Goal: Communication & Community: Answer question/provide support

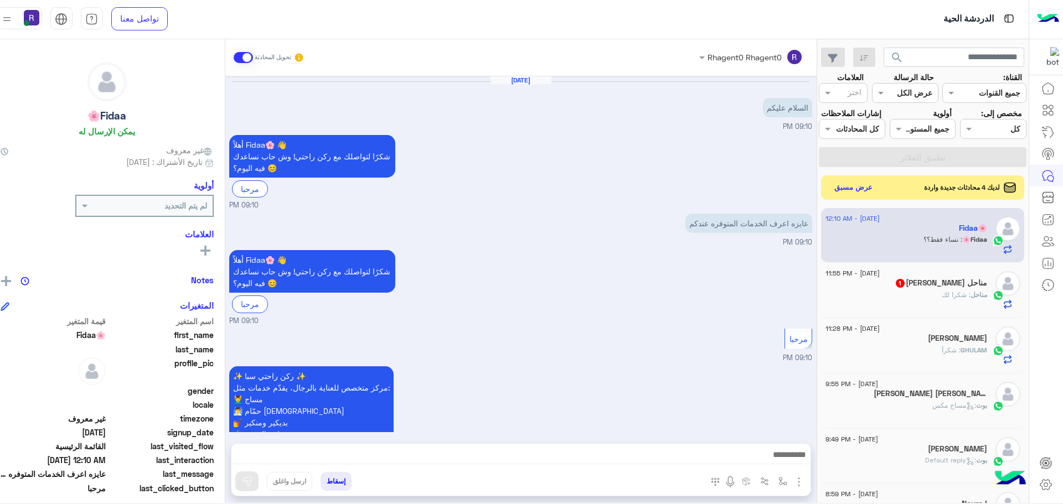
scroll to position [494, 0]
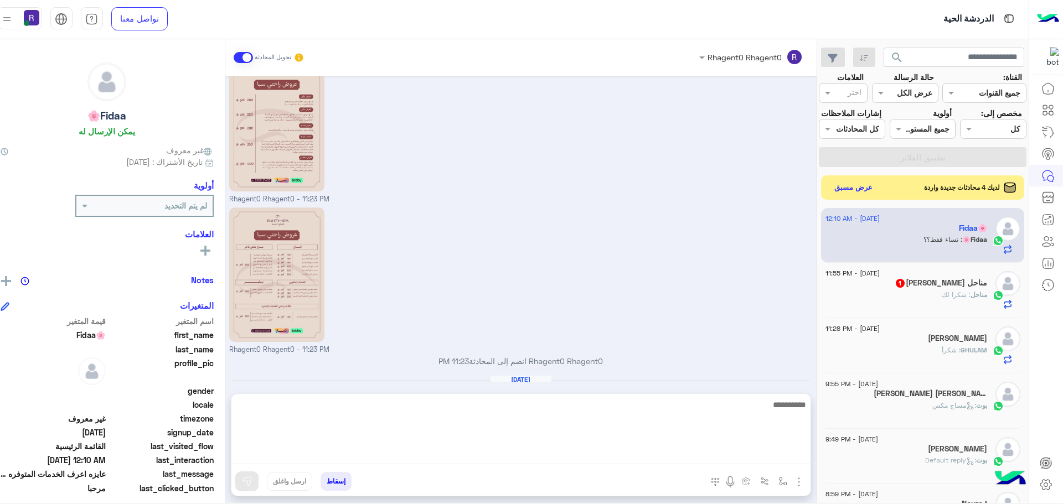
click at [697, 461] on textarea at bounding box center [520, 431] width 579 height 66
type textarea "*********"
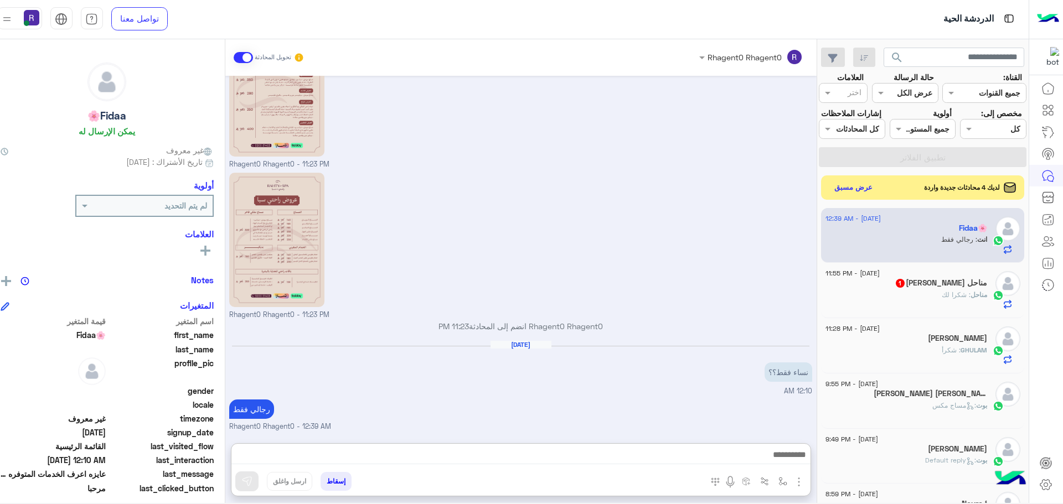
click at [934, 310] on div "مناحل : شكرا لك" at bounding box center [907, 299] width 162 height 19
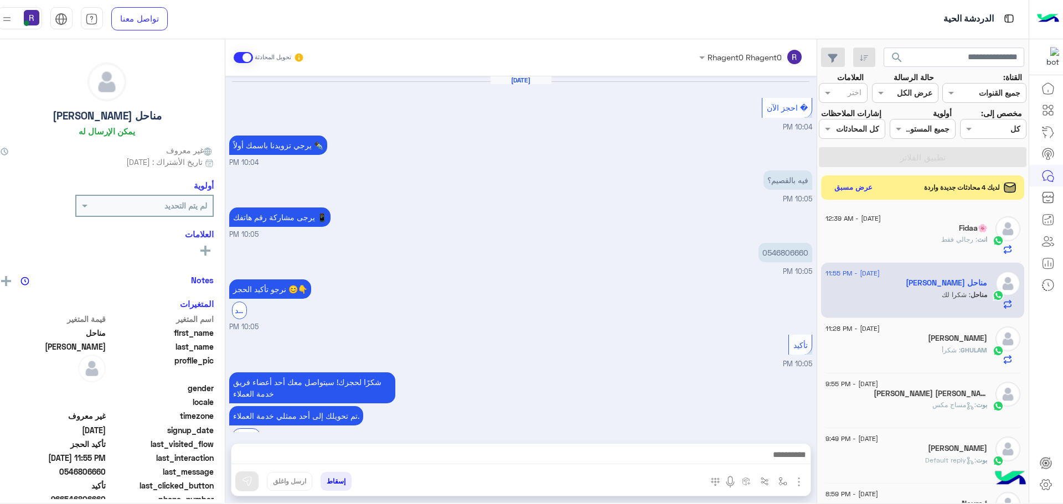
scroll to position [406, 0]
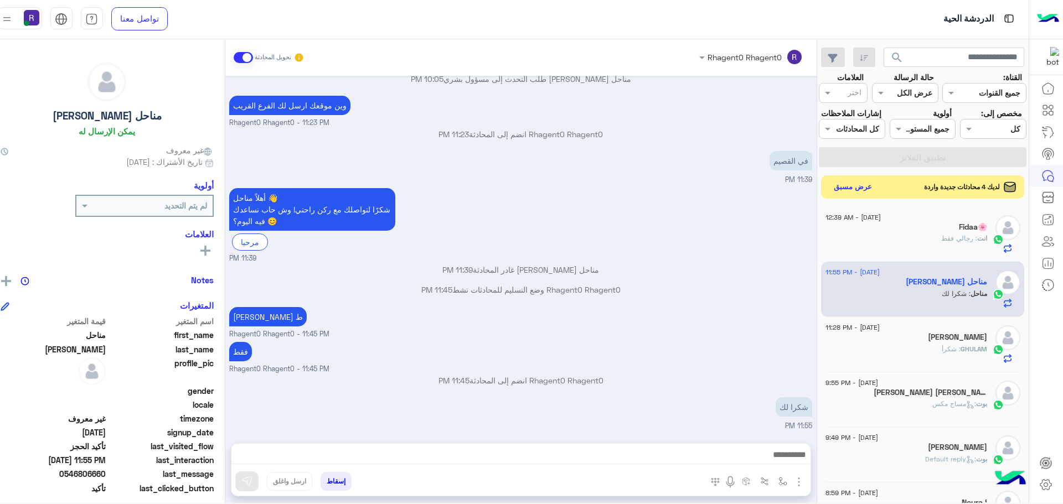
click at [867, 194] on button "عرض مسبق" at bounding box center [852, 186] width 47 height 15
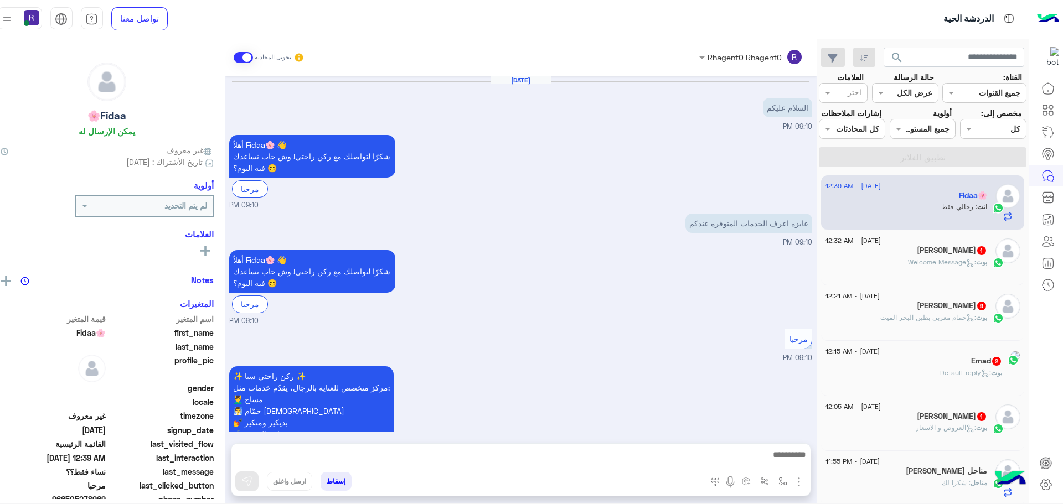
scroll to position [529, 0]
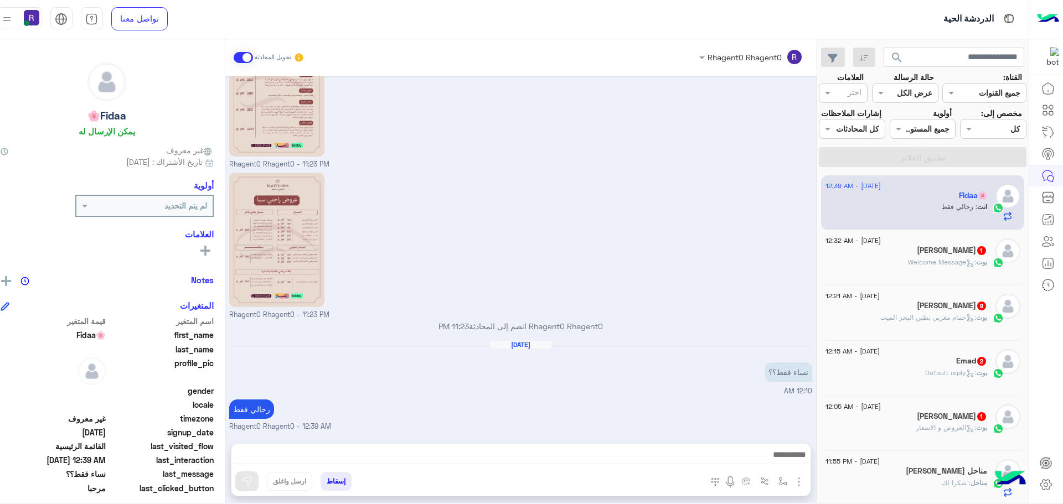
click at [922, 277] on div "بوت : Welcome Message" at bounding box center [907, 266] width 162 height 19
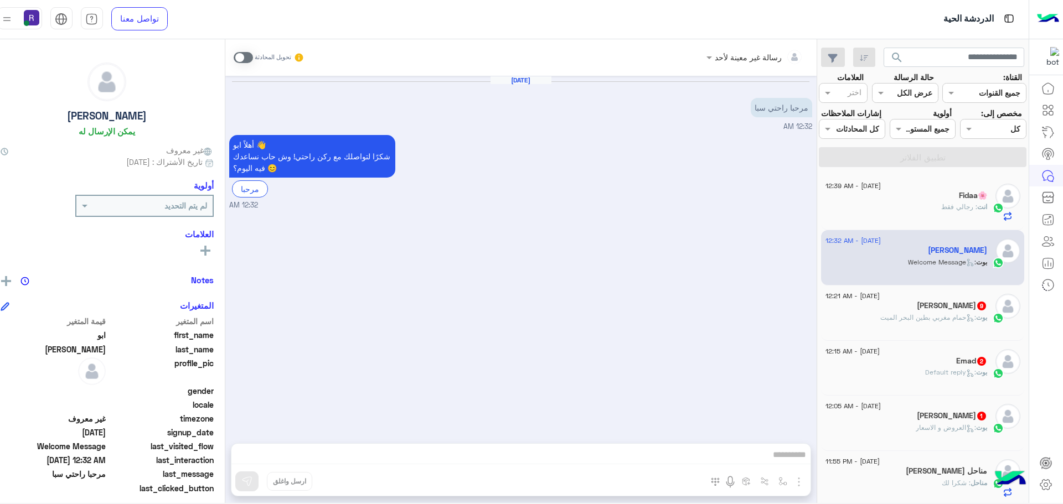
click at [252, 56] on span at bounding box center [243, 57] width 19 height 11
click at [806, 483] on img "button" at bounding box center [798, 482] width 13 height 13
click at [800, 458] on button "الصور" at bounding box center [782, 458] width 47 height 22
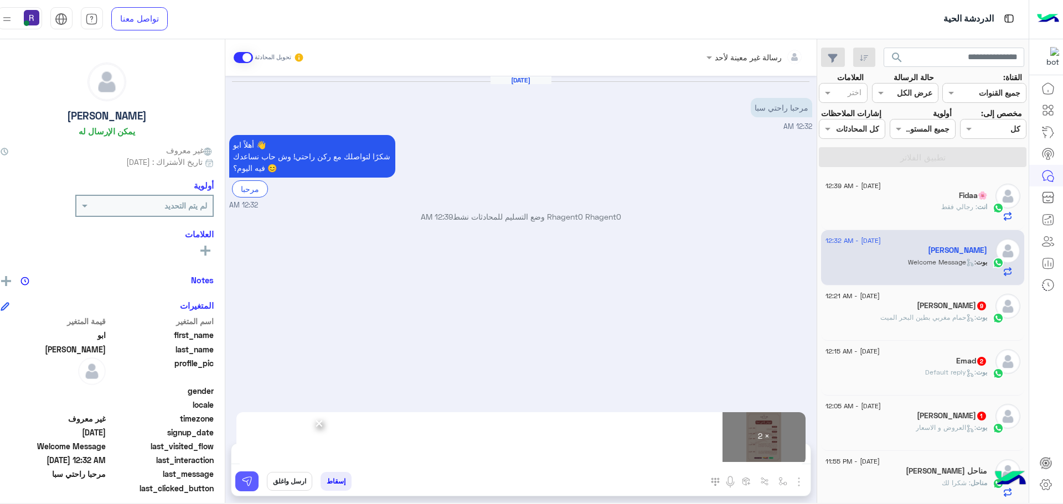
click at [252, 481] on img at bounding box center [246, 481] width 11 height 11
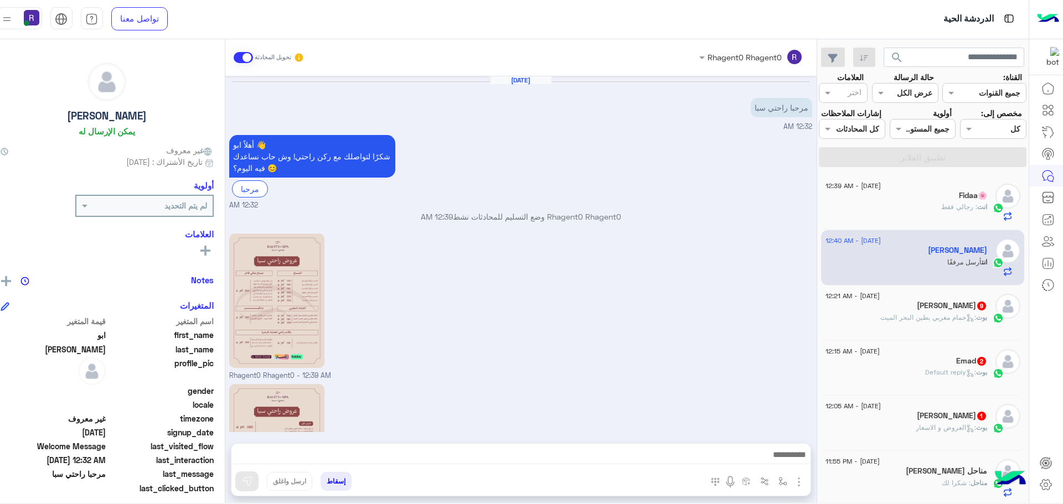
scroll to position [120, 0]
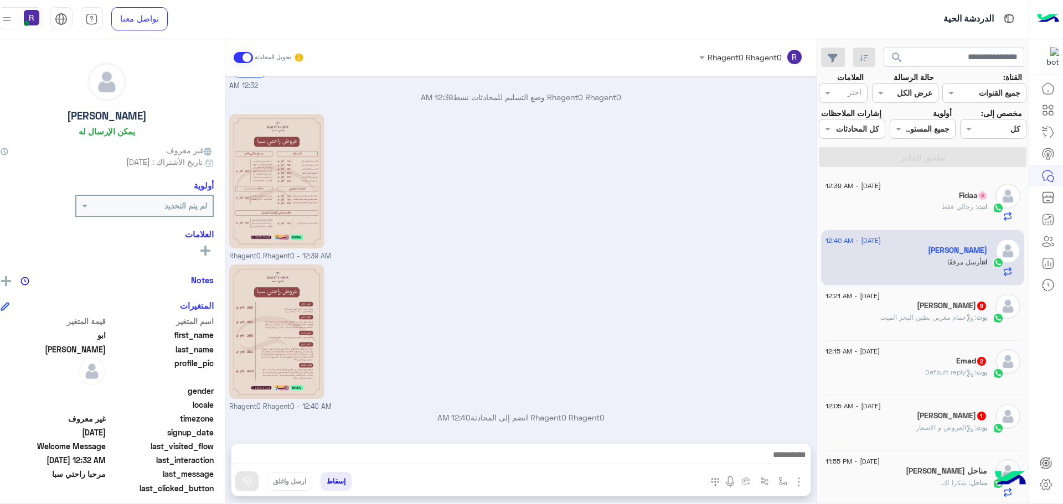
click at [938, 323] on p "بوت : حمام مغربي بطين البحر الميت" at bounding box center [933, 318] width 107 height 10
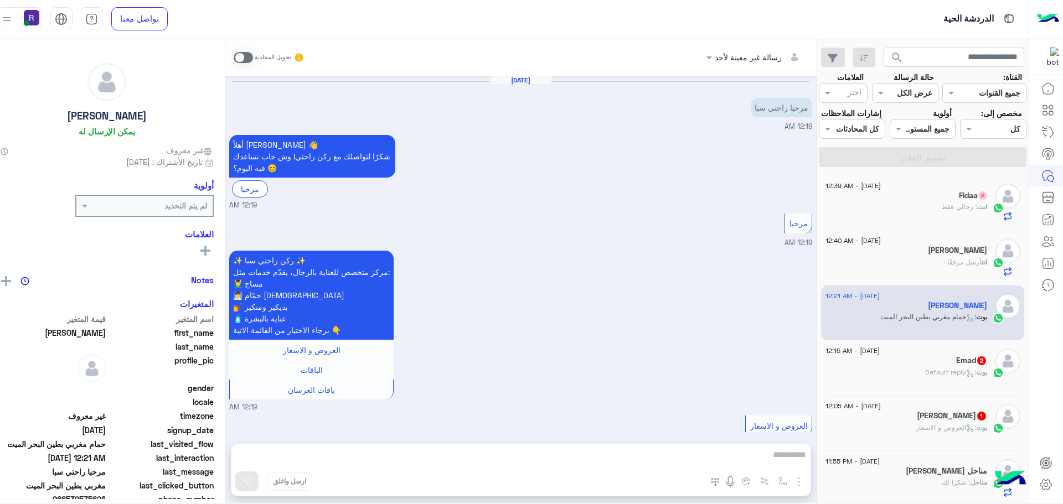
scroll to position [1529, 0]
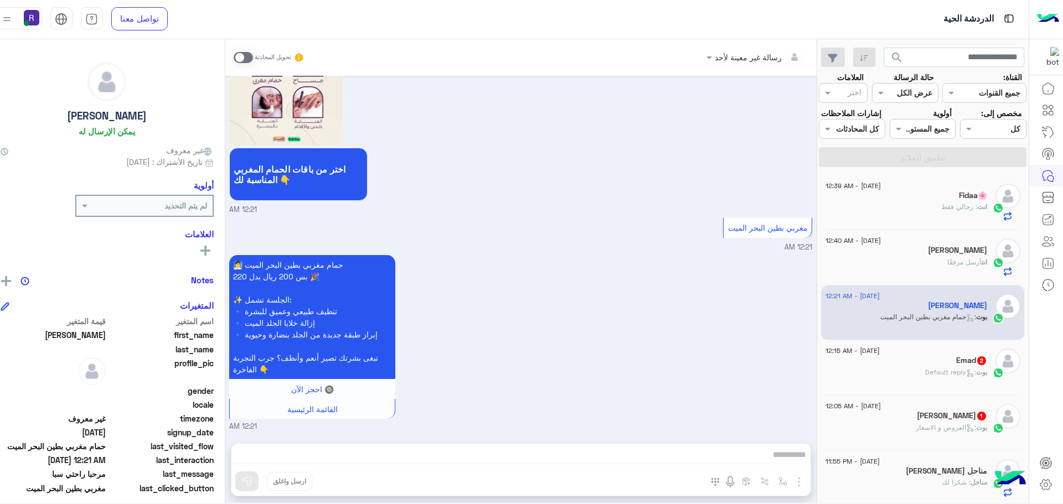
click at [942, 368] on div "Emad 2" at bounding box center [907, 362] width 162 height 12
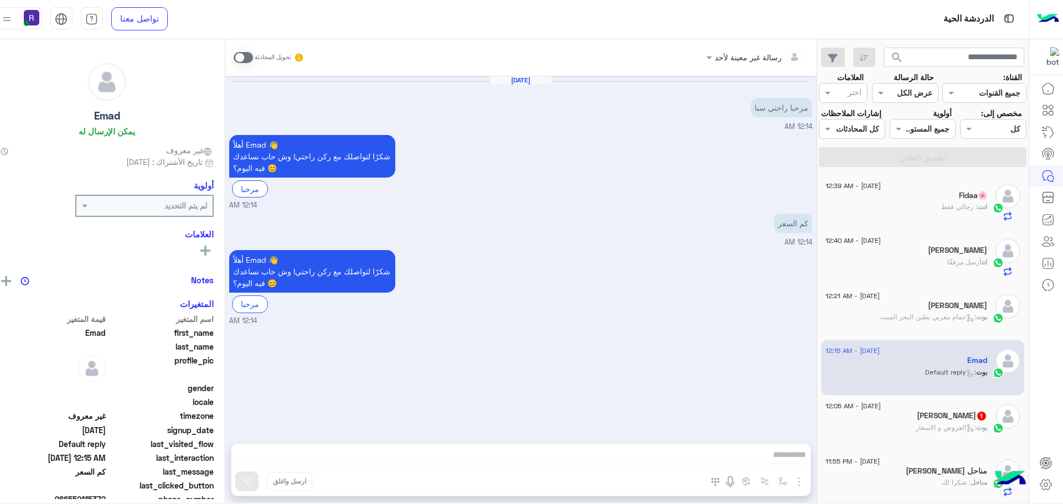
click at [249, 56] on span at bounding box center [243, 57] width 19 height 11
click at [805, 490] on div "المرفقات الصور" at bounding box center [757, 483] width 108 height 23
click at [806, 485] on img "button" at bounding box center [798, 482] width 13 height 13
click at [788, 463] on span "الصور" at bounding box center [777, 458] width 20 height 13
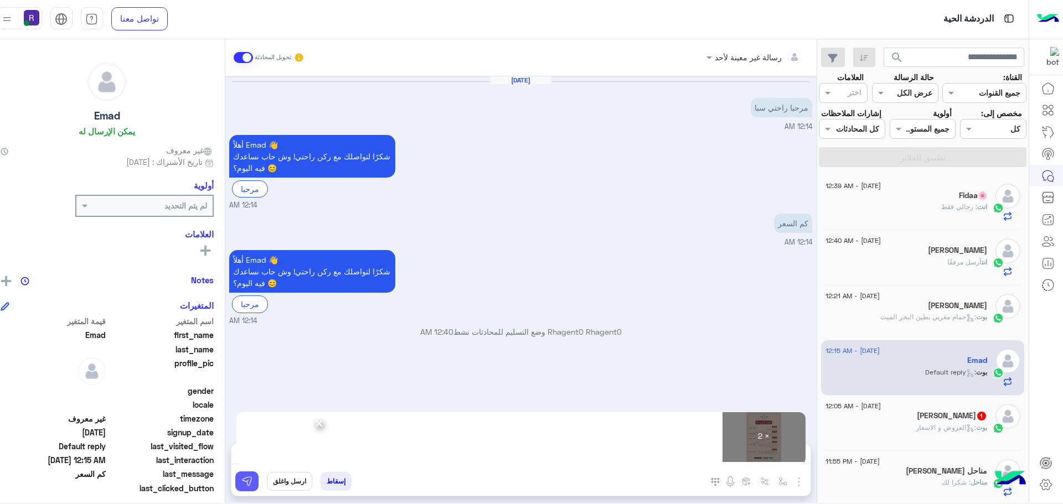
click at [259, 479] on button at bounding box center [246, 482] width 23 height 20
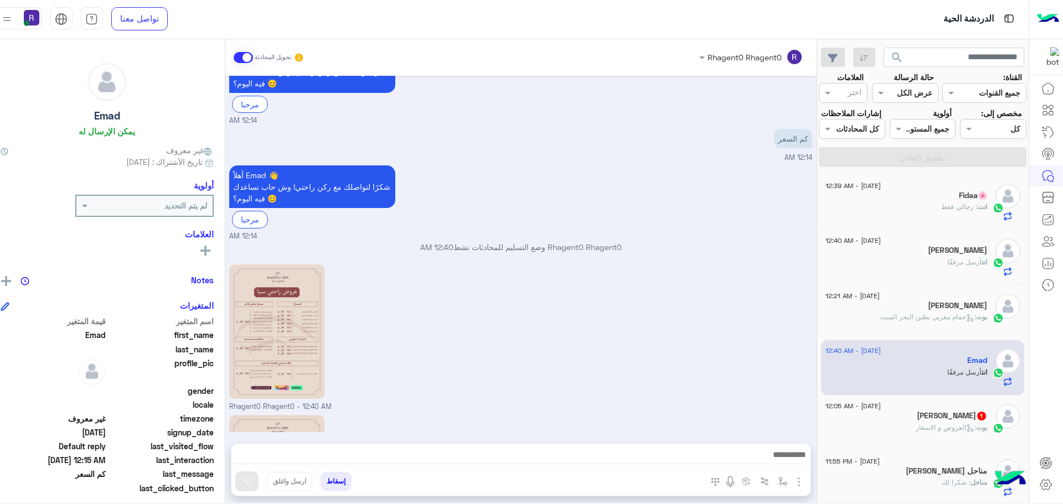
scroll to position [235, 0]
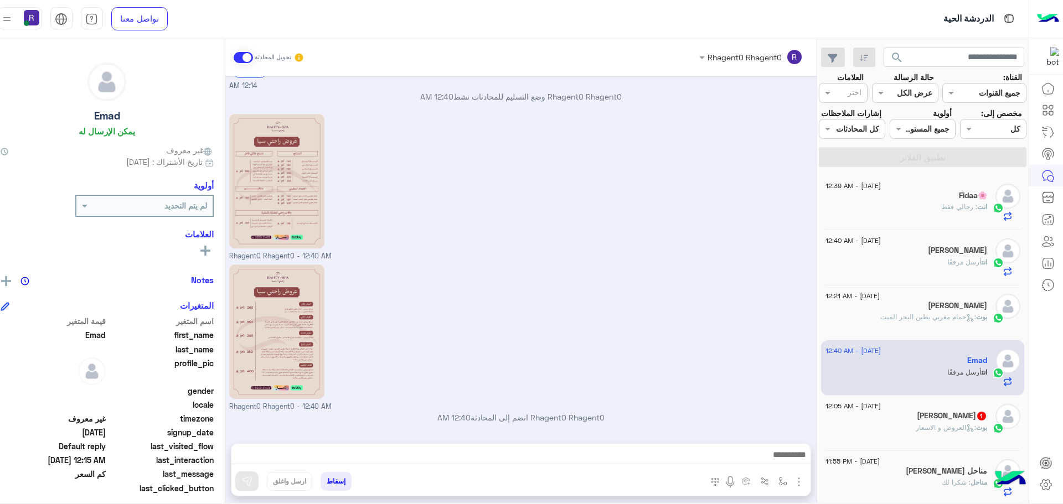
click at [948, 432] on span ": العروض و الاسعار" at bounding box center [946, 428] width 60 height 8
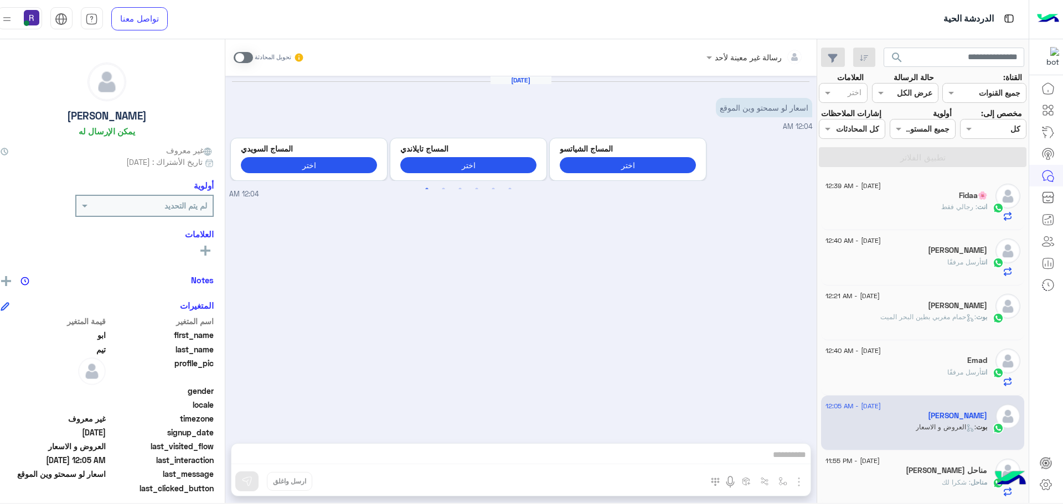
click at [252, 63] on span at bounding box center [243, 57] width 19 height 11
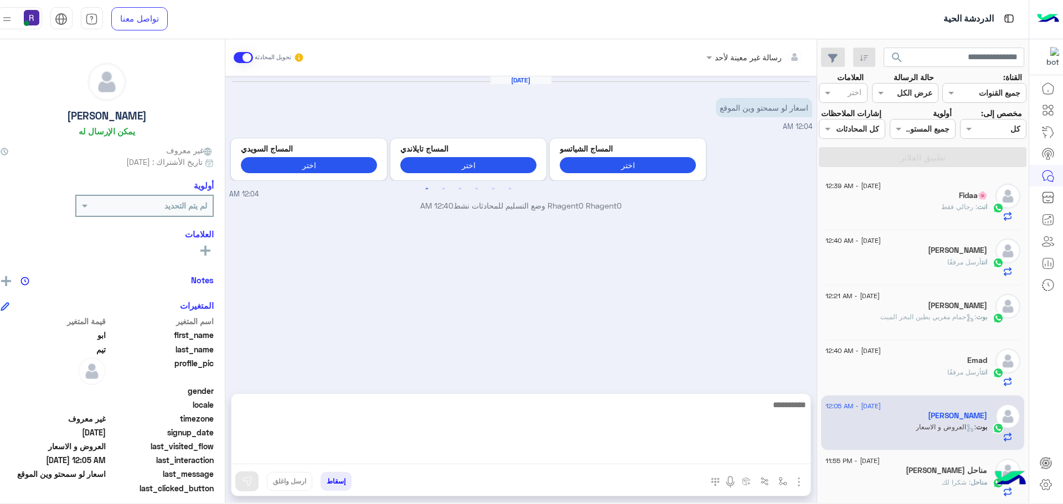
click at [724, 457] on textarea at bounding box center [520, 431] width 579 height 66
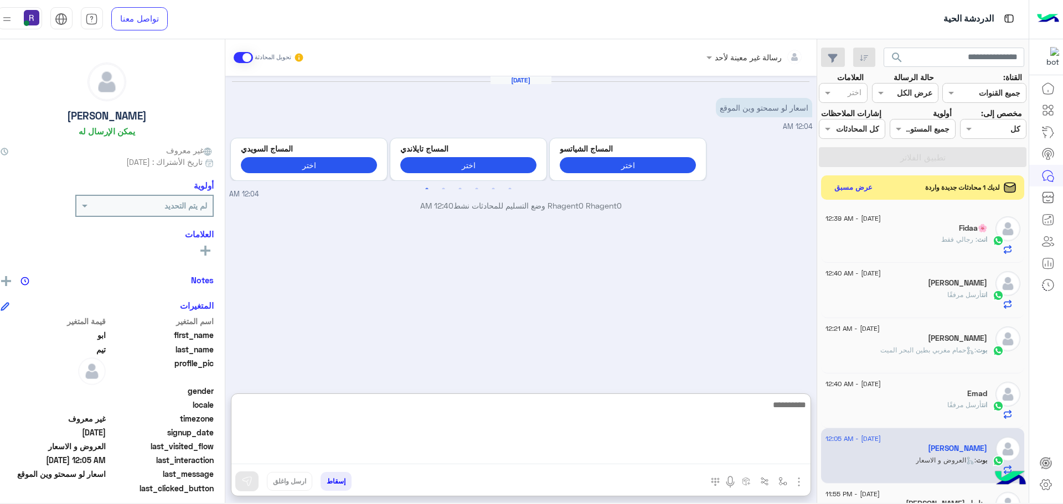
paste textarea "**********"
type textarea "**********"
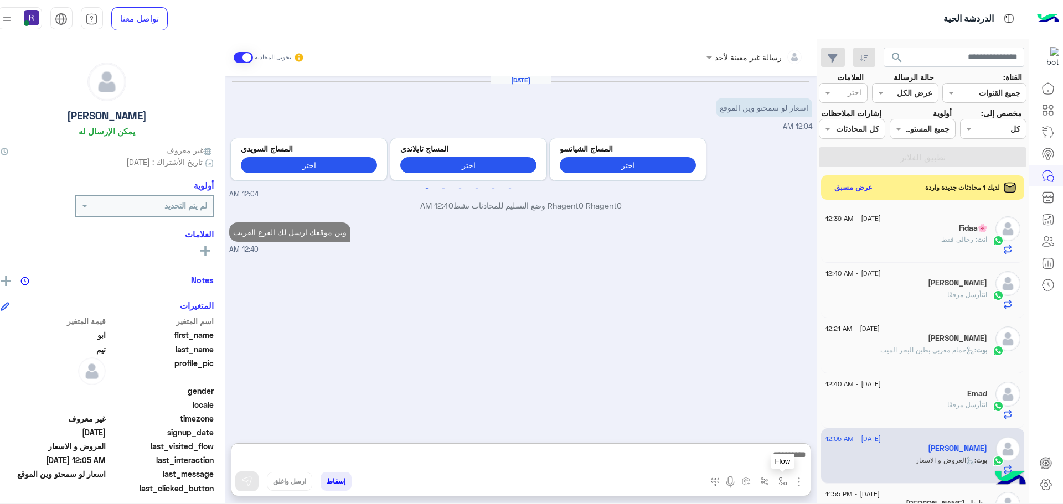
click at [792, 476] on button "button" at bounding box center [783, 481] width 18 height 18
click at [806, 481] on img "button" at bounding box center [798, 482] width 13 height 13
click at [787, 457] on span "الصور" at bounding box center [777, 458] width 20 height 13
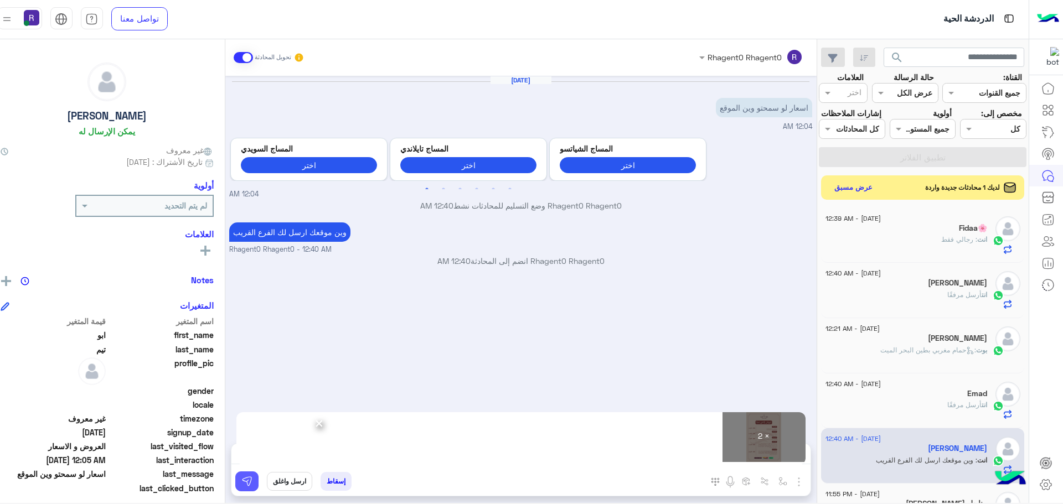
click at [252, 486] on img at bounding box center [246, 481] width 11 height 11
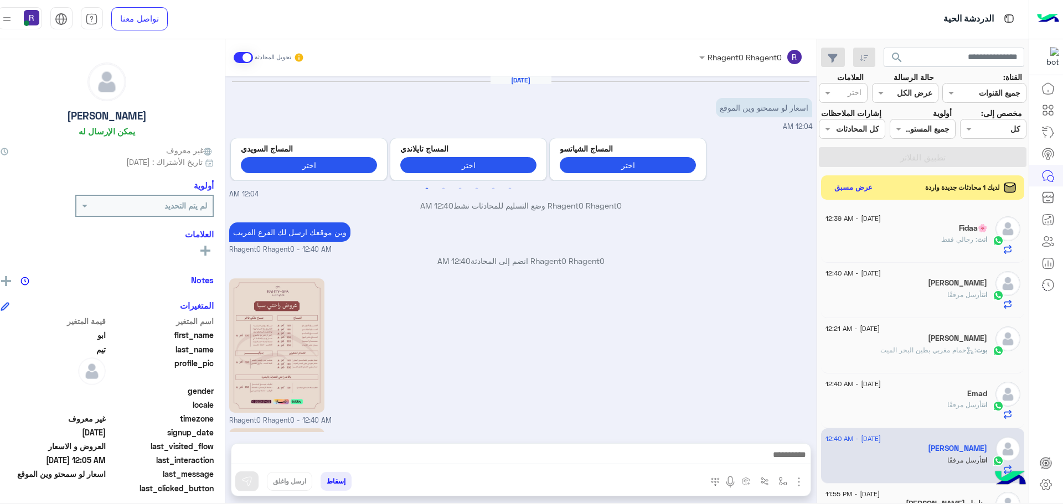
scroll to position [144, 0]
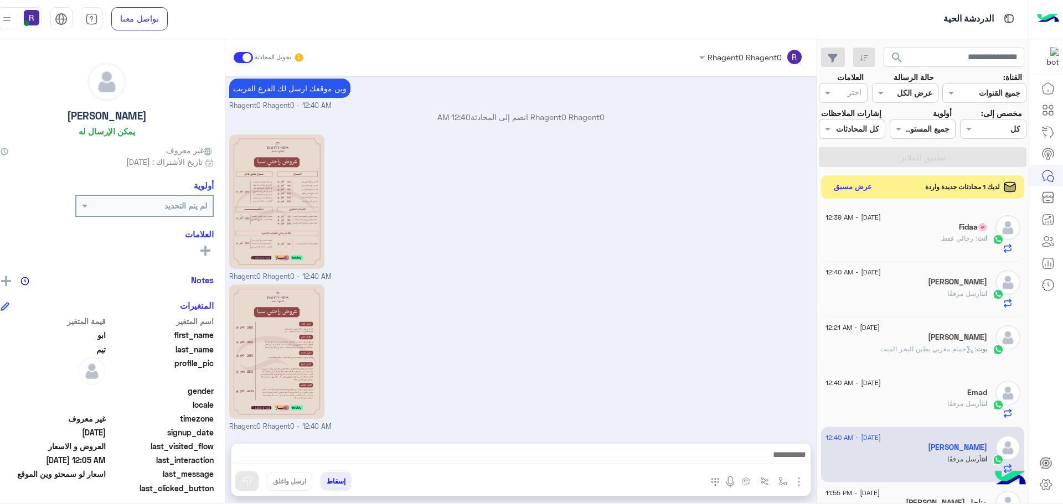
click at [859, 194] on button "عرض مسبق" at bounding box center [852, 186] width 47 height 15
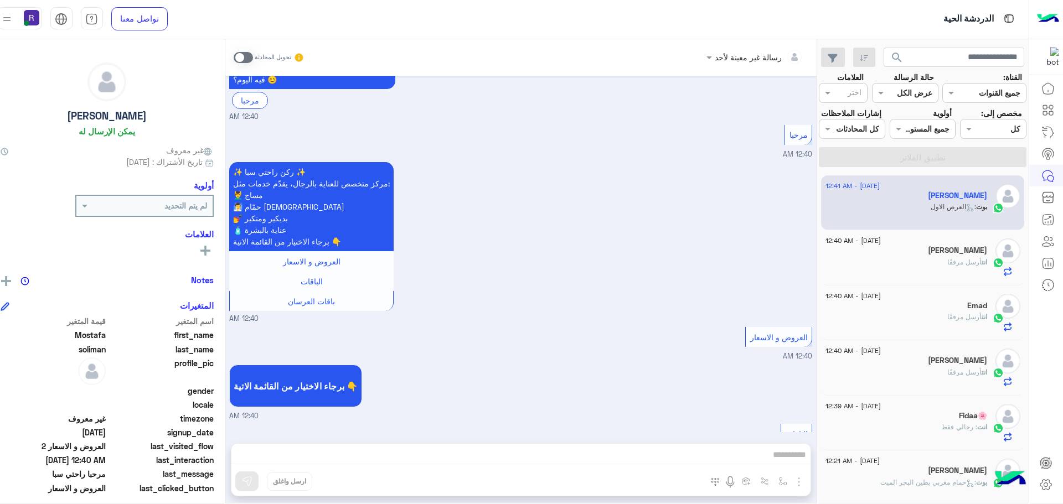
scroll to position [831, 0]
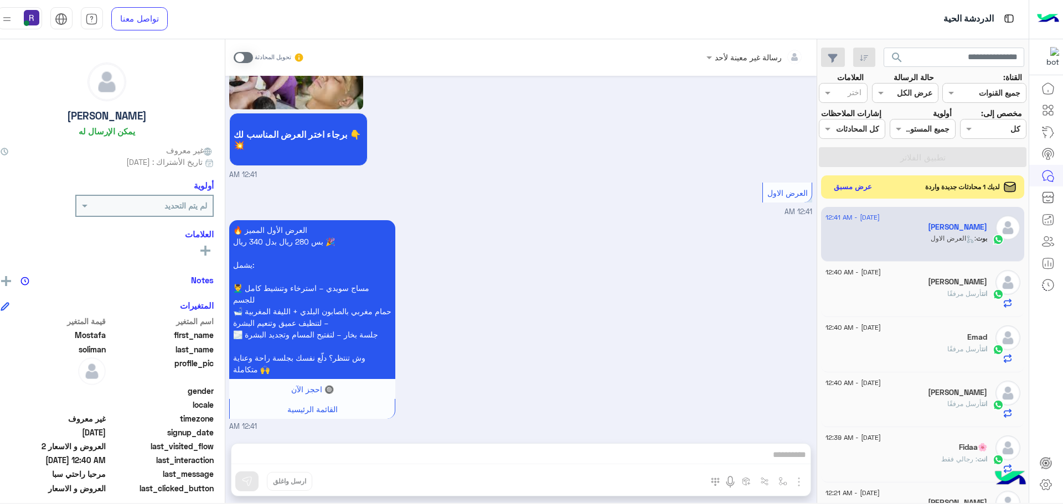
click at [865, 194] on button "عرض مسبق" at bounding box center [852, 186] width 47 height 15
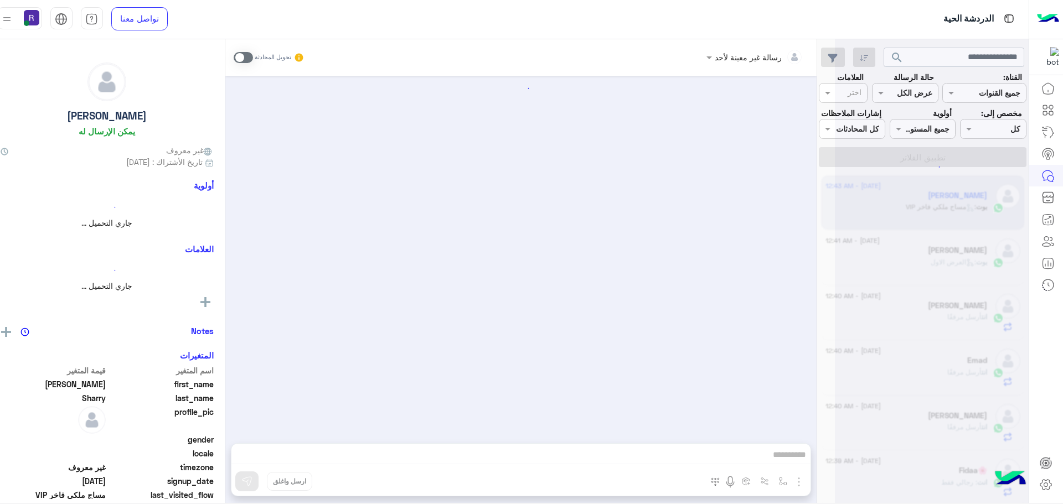
scroll to position [364, 0]
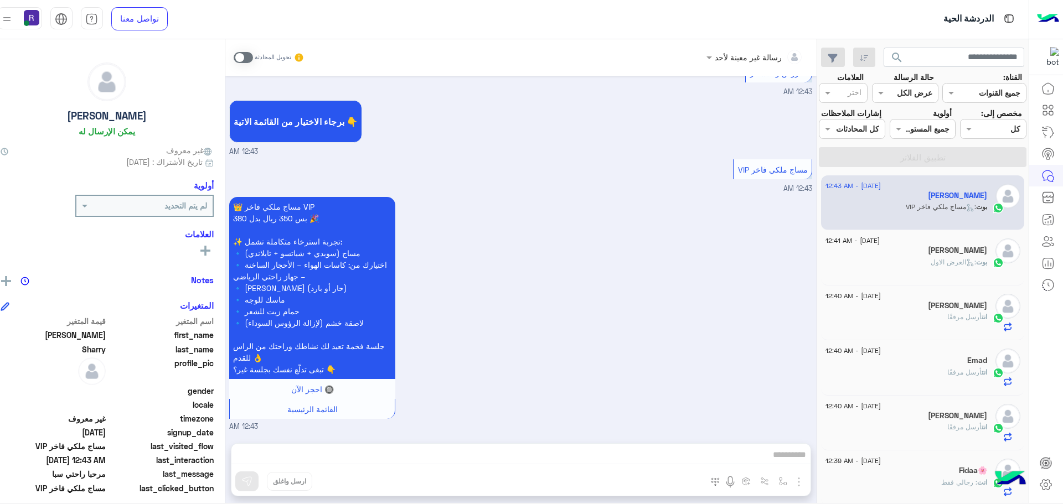
click at [252, 61] on span at bounding box center [243, 57] width 19 height 11
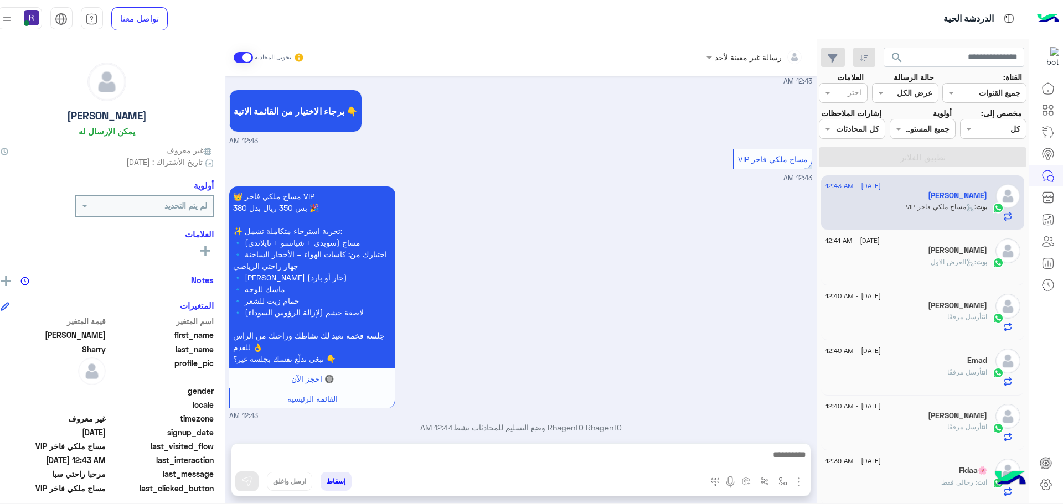
scroll to position [384, 0]
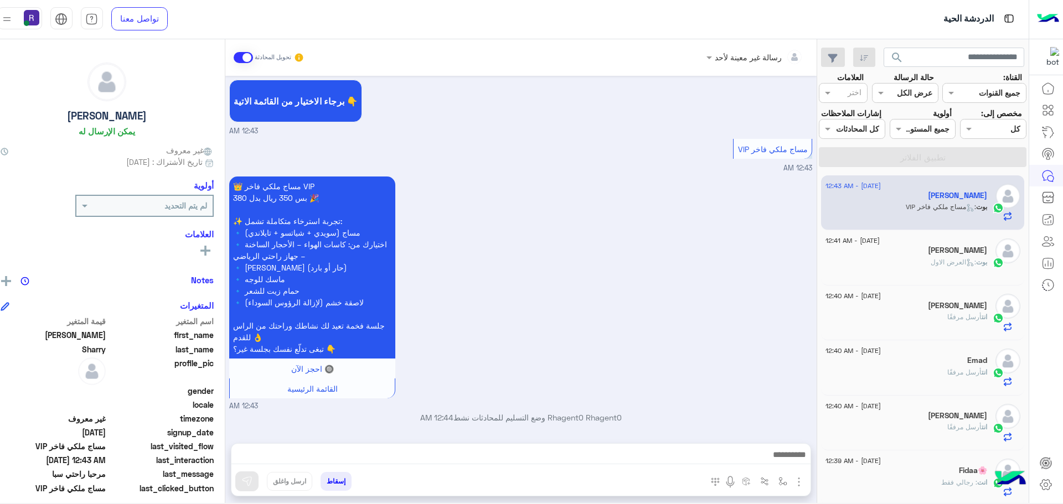
click at [806, 479] on img "button" at bounding box center [798, 482] width 13 height 13
click at [785, 461] on span "الصور" at bounding box center [777, 458] width 20 height 13
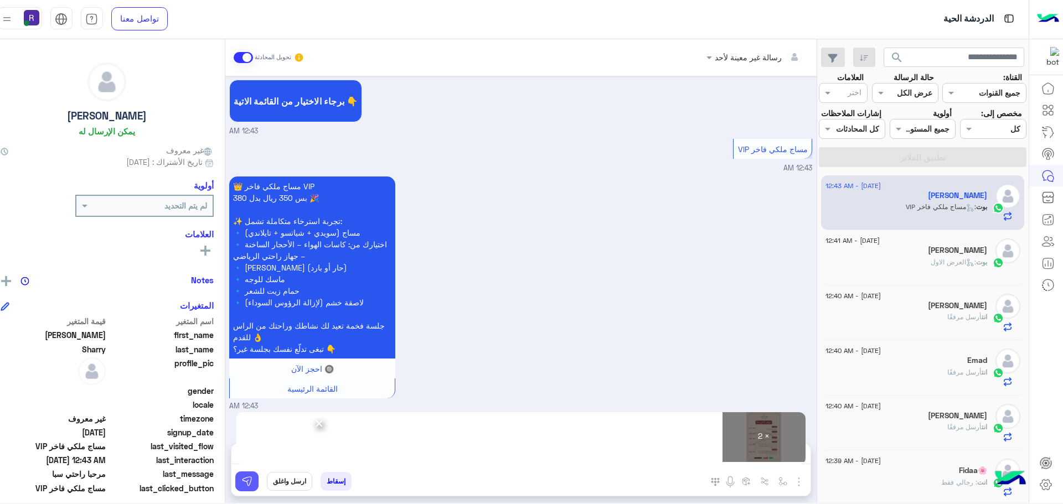
click at [252, 483] on img at bounding box center [246, 481] width 11 height 11
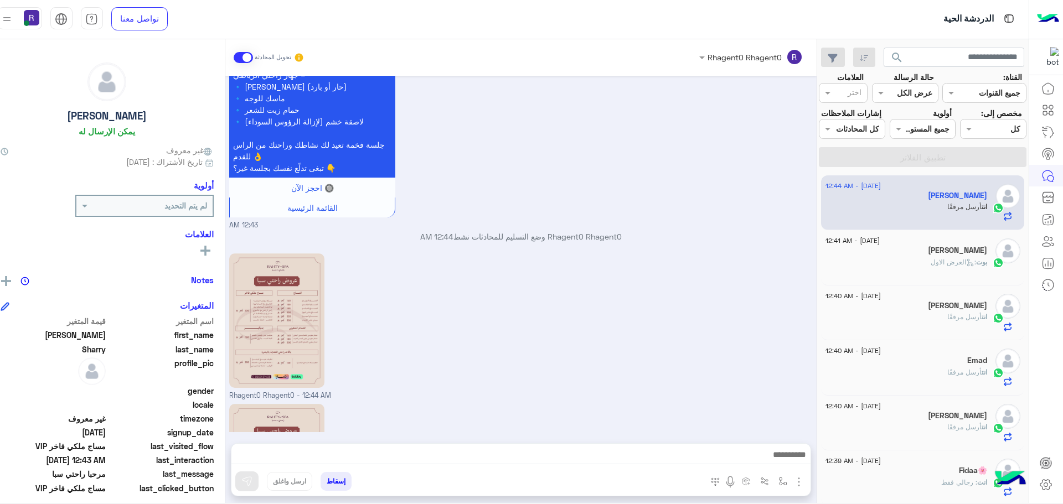
scroll to position [705, 0]
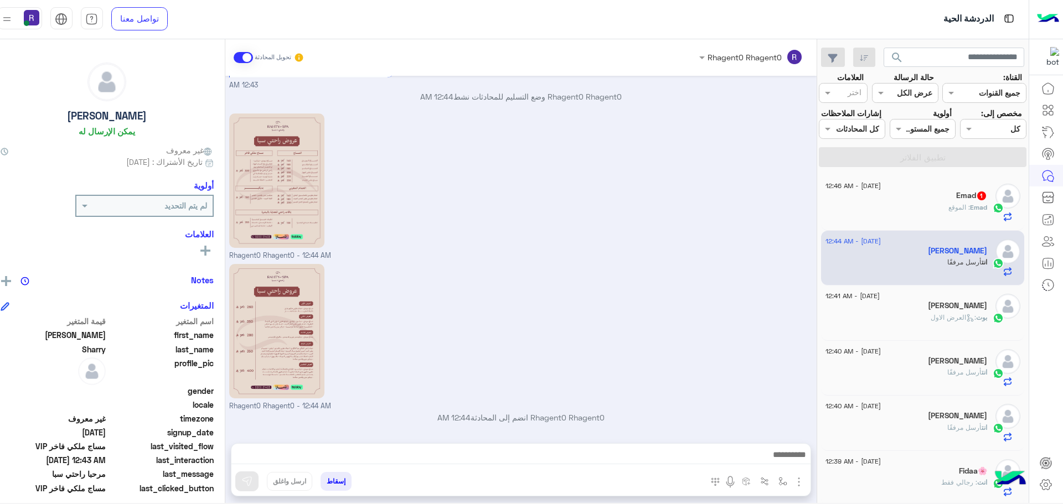
click at [971, 200] on h5 "Emad 1" at bounding box center [971, 195] width 31 height 9
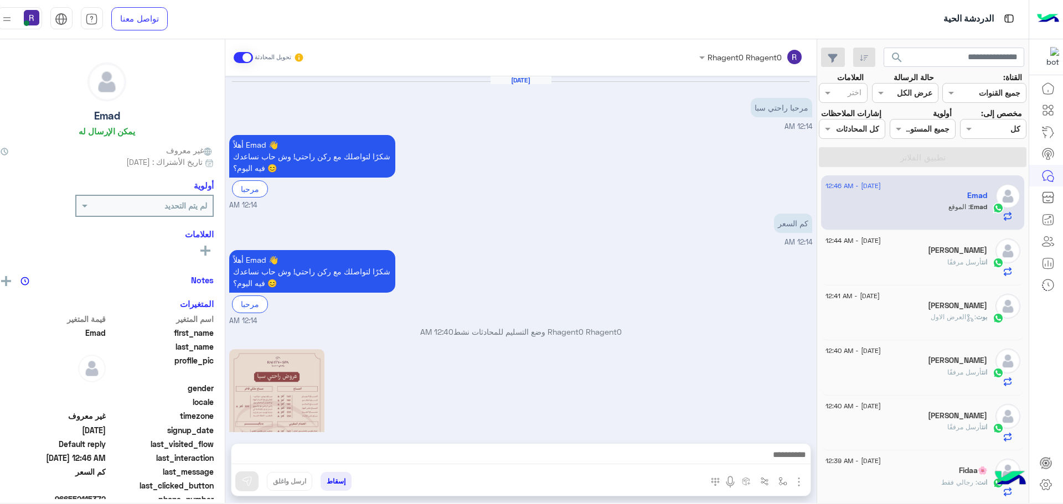
scroll to position [272, 0]
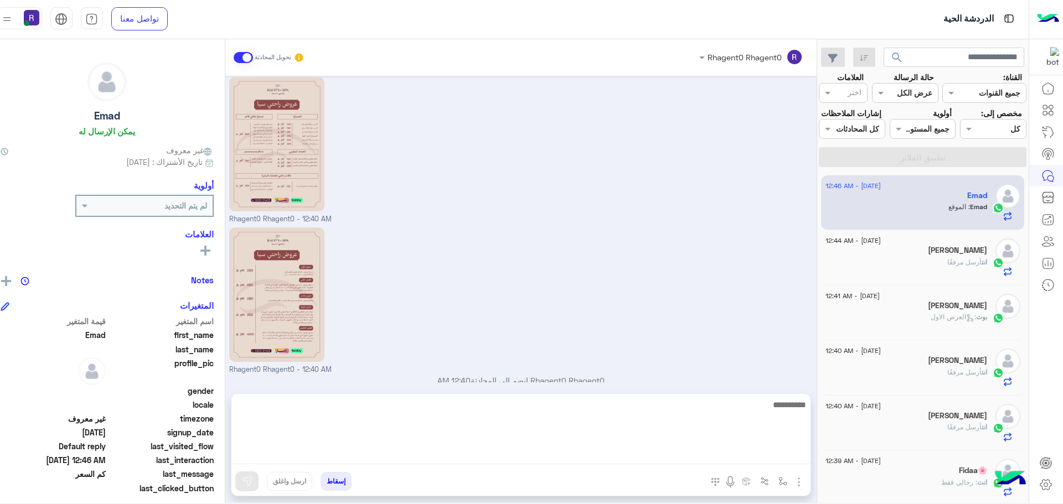
click at [792, 459] on textarea at bounding box center [520, 431] width 579 height 66
paste textarea "**********"
type textarea "**********"
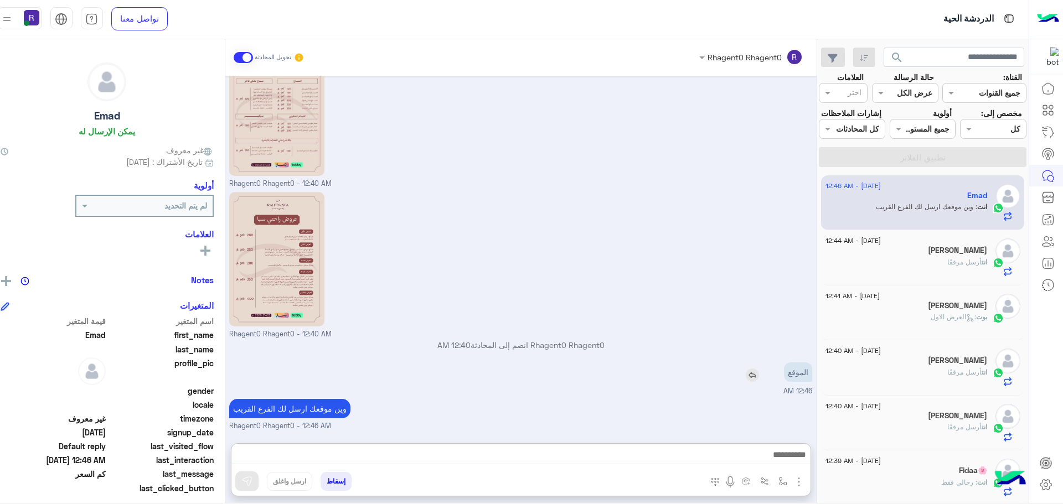
click at [776, 312] on div "Sep 7, 2025 مرحبا راحتي سبا 12:14 AM أهلاً Emad 👋 شكرًا لتواصلك مع ركن راحتي! و…" at bounding box center [520, 254] width 591 height 357
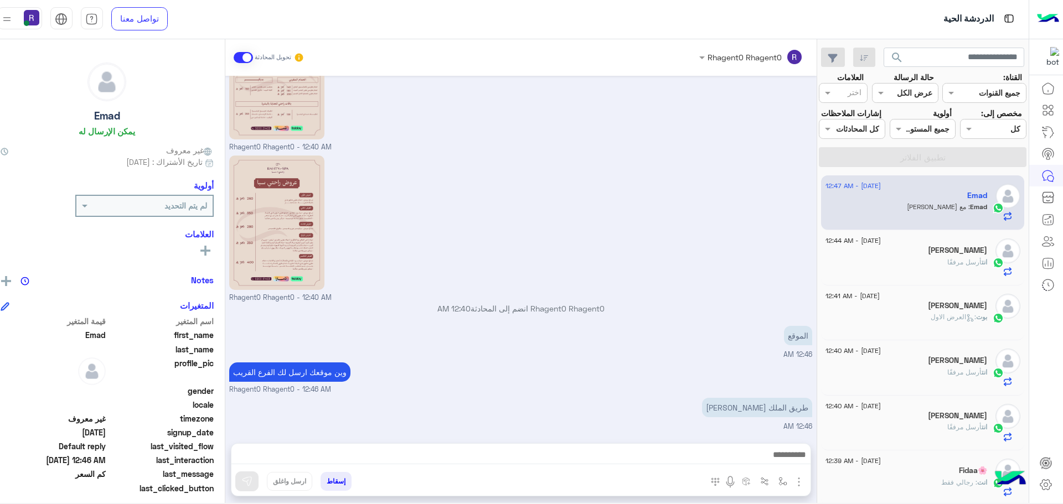
scroll to position [381, 0]
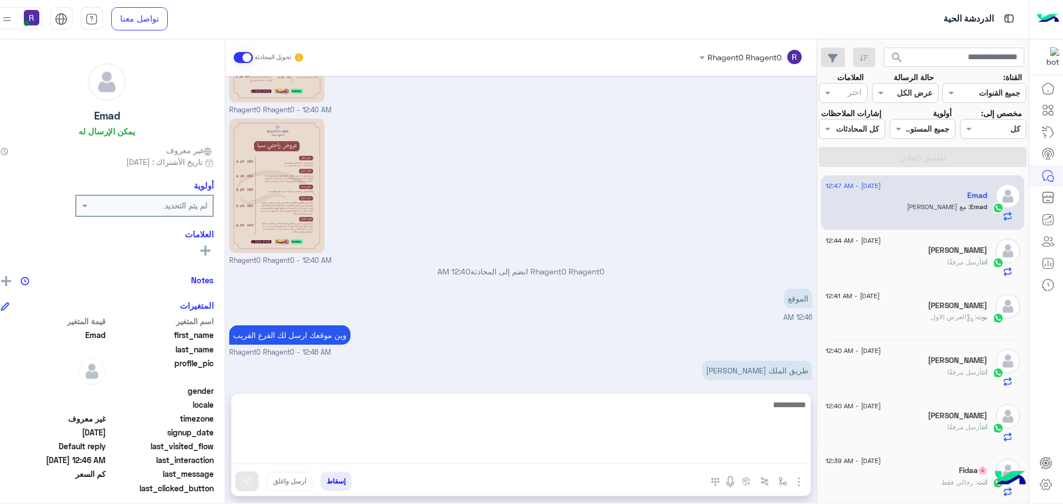
click at [787, 455] on textarea at bounding box center [520, 431] width 579 height 66
type textarea "**********"
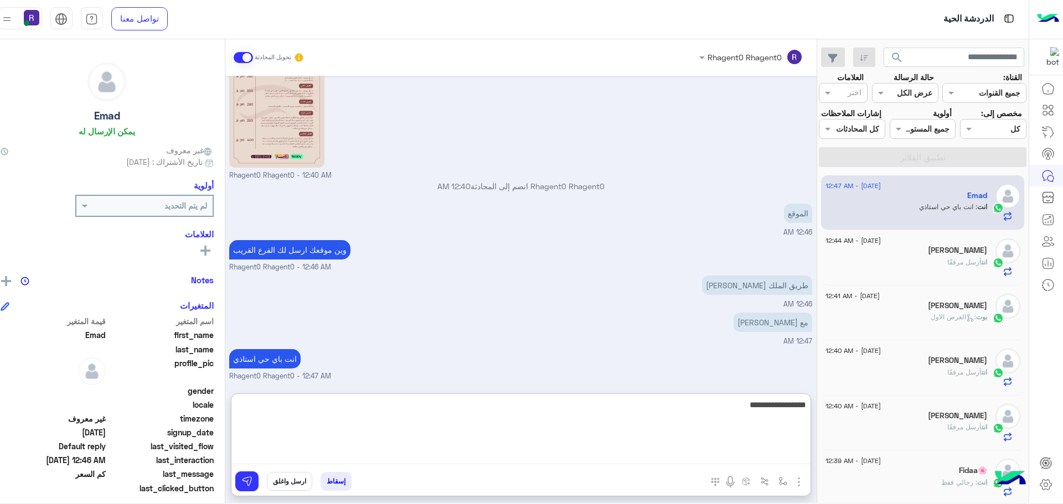
type textarea "**********"
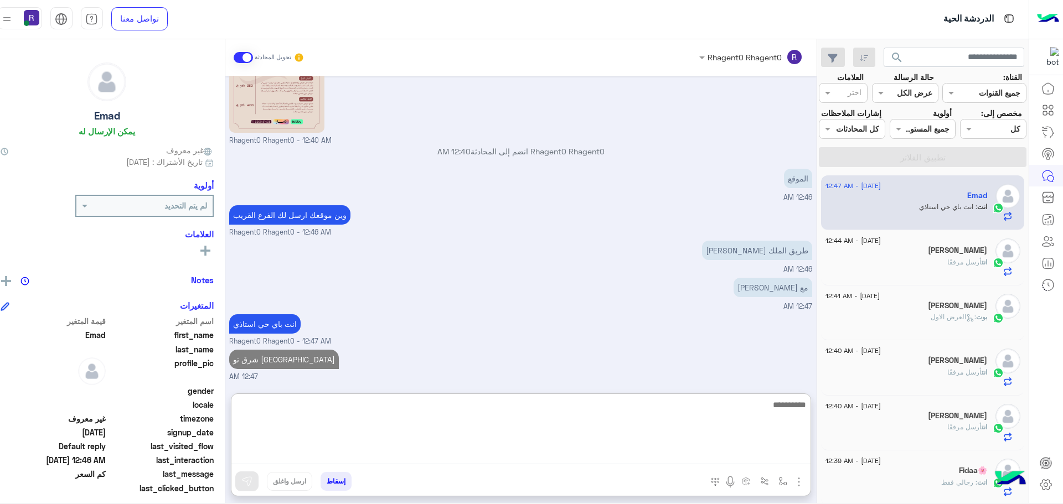
click at [554, 420] on textarea at bounding box center [520, 431] width 579 height 66
type textarea "**"
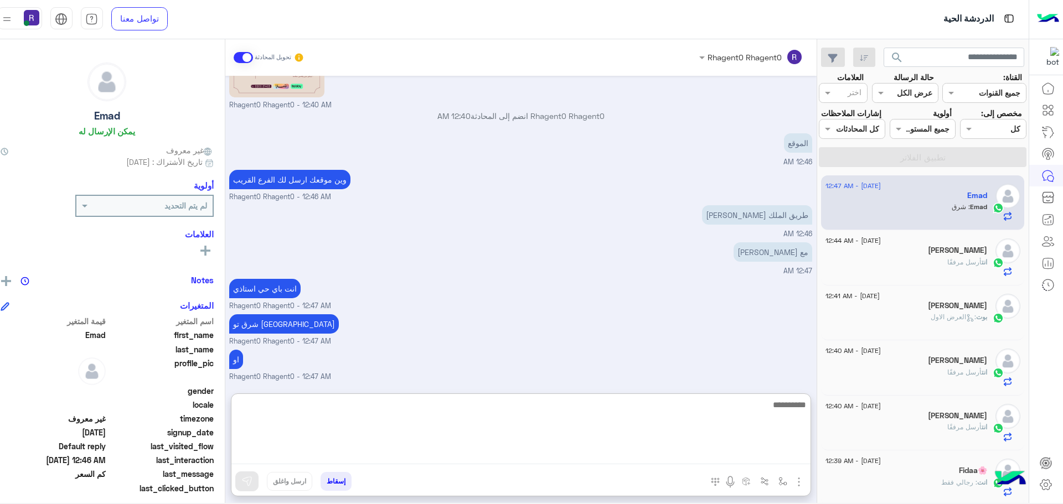
scroll to position [574, 0]
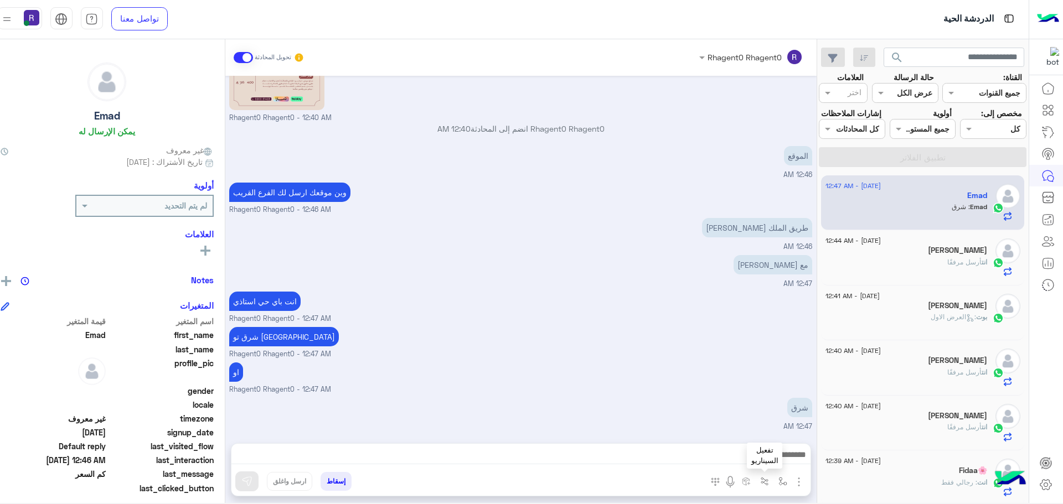
drag, startPoint x: 781, startPoint y: 485, endPoint x: 790, endPoint y: 483, distance: 9.1
click at [774, 485] on button "button" at bounding box center [764, 481] width 18 height 18
click at [787, 483] on img "button" at bounding box center [782, 481] width 9 height 9
click at [778, 457] on input "text" at bounding box center [748, 457] width 75 height 13
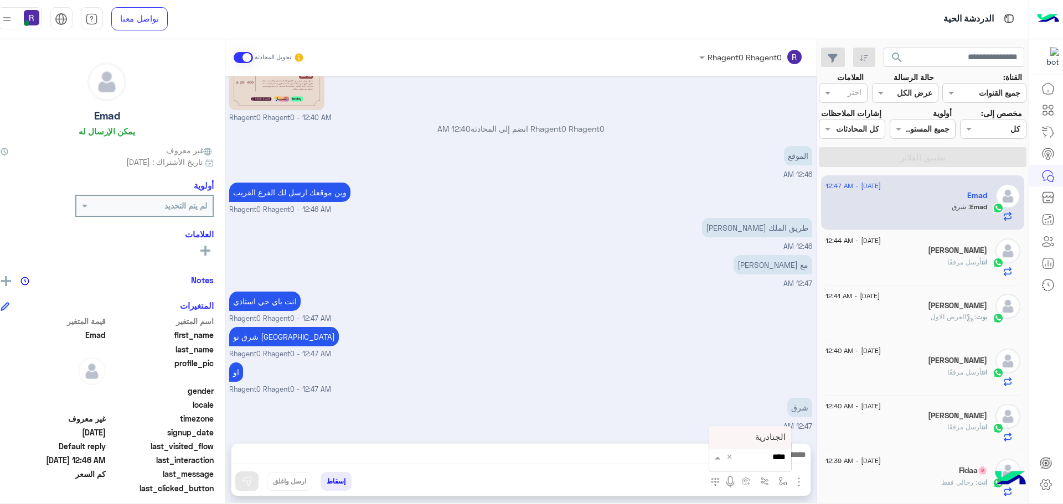
type input "*****"
click at [772, 437] on span "الجنادرية" at bounding box center [770, 437] width 30 height 10
type textarea "*********"
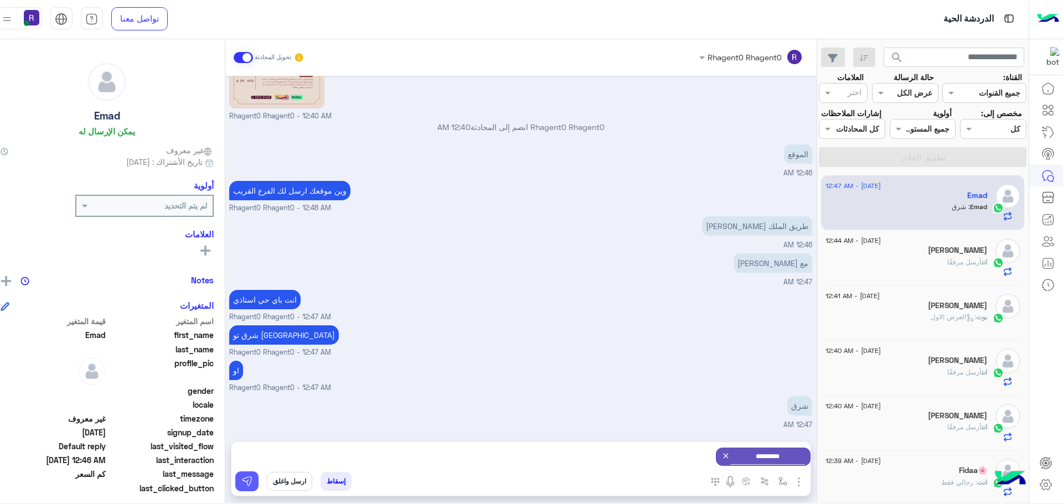
click at [259, 476] on button at bounding box center [246, 482] width 23 height 20
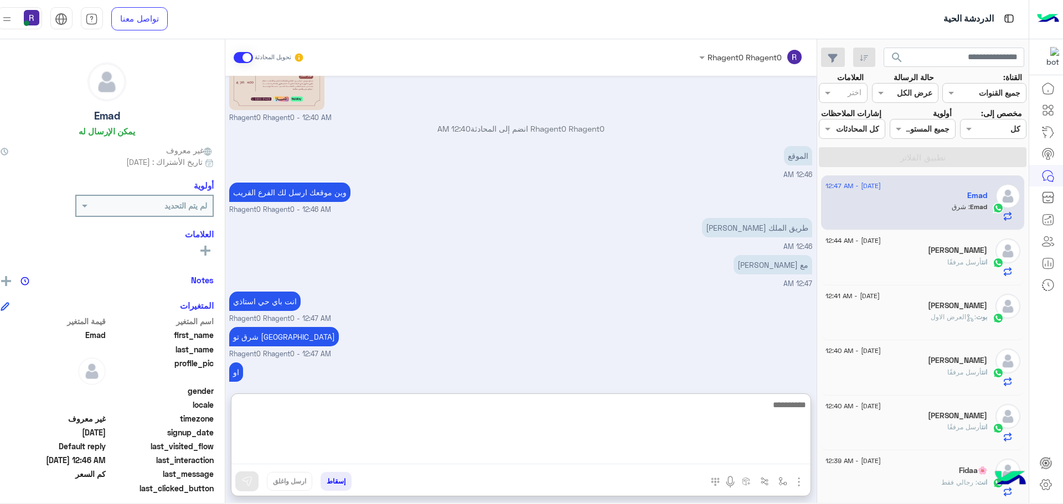
click at [798, 460] on textarea at bounding box center [520, 431] width 579 height 66
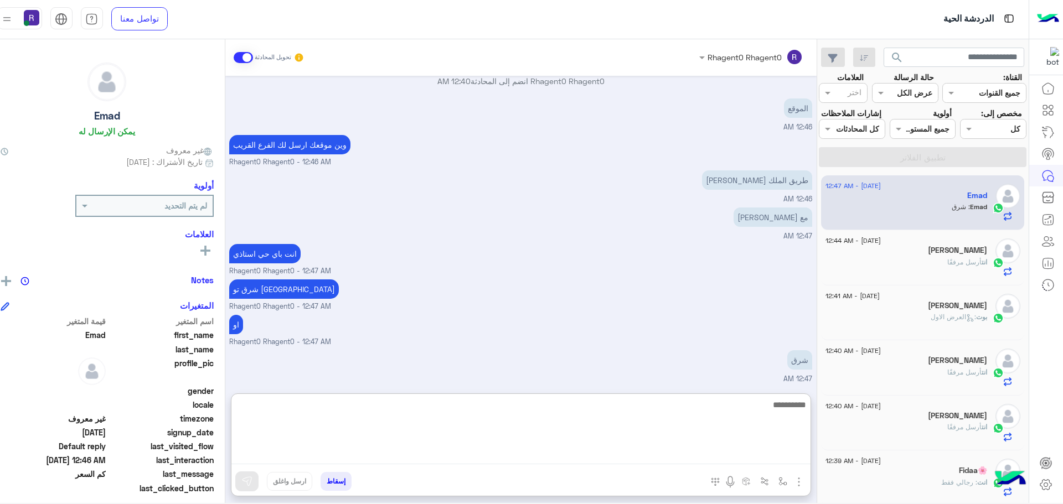
scroll to position [574, 0]
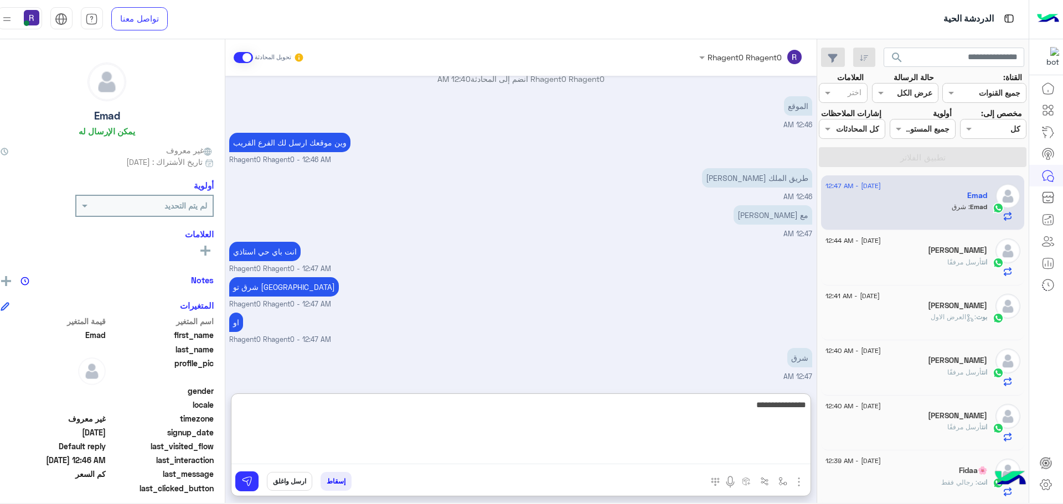
type textarea "**********"
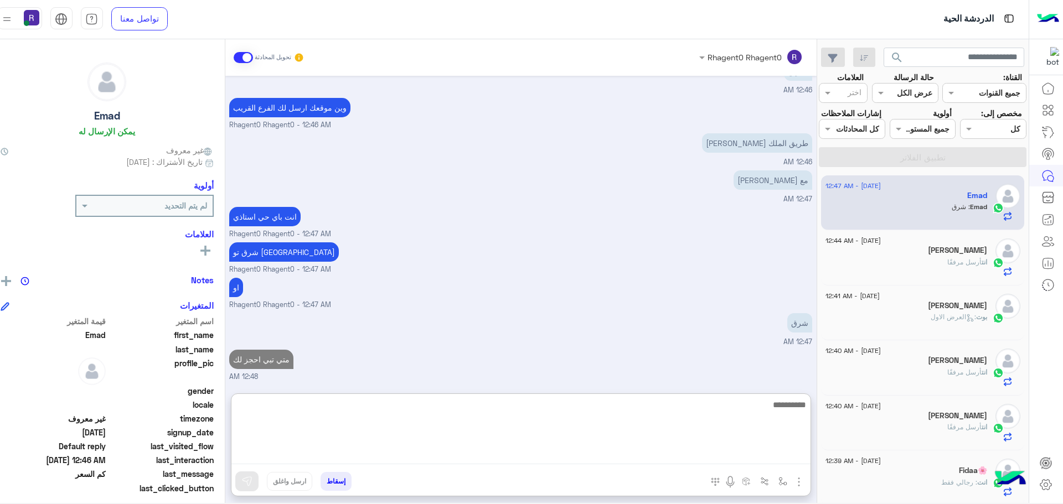
click at [585, 422] on textarea at bounding box center [520, 431] width 579 height 66
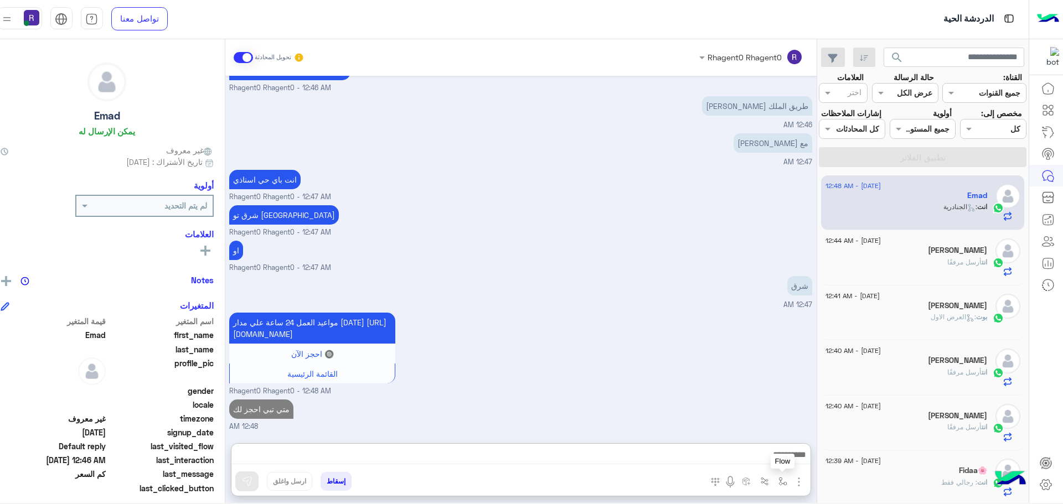
click at [787, 479] on img "button" at bounding box center [782, 481] width 9 height 9
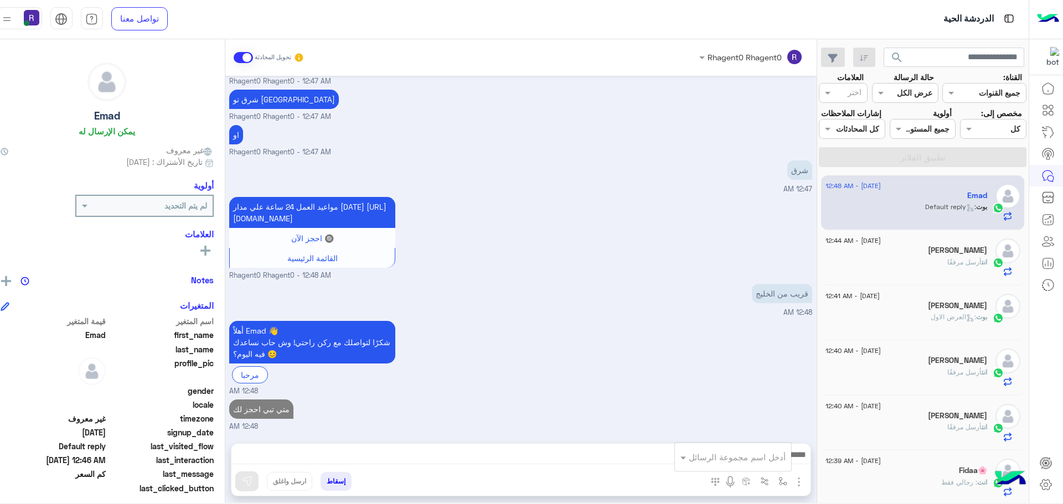
click at [688, 311] on div "قريب من الخليج 12:48 AM" at bounding box center [520, 299] width 583 height 37
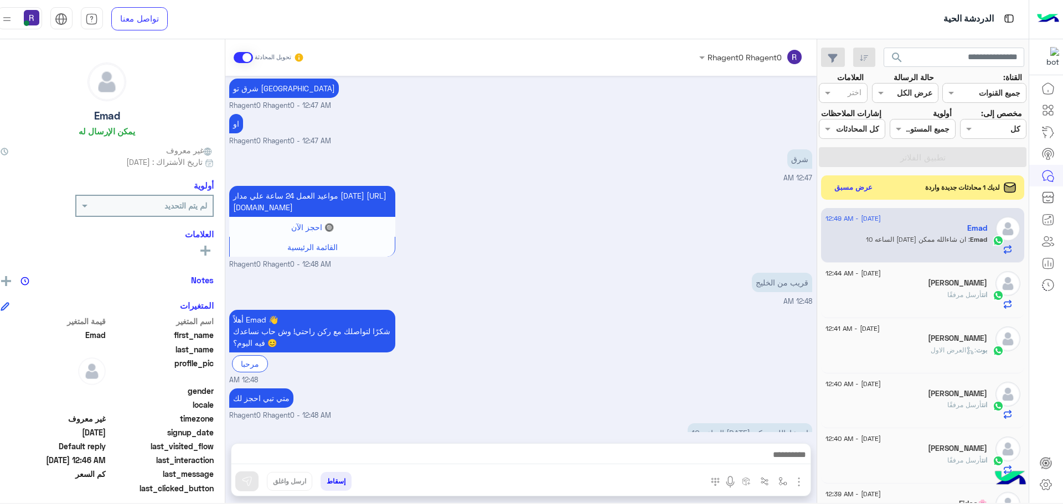
scroll to position [811, 0]
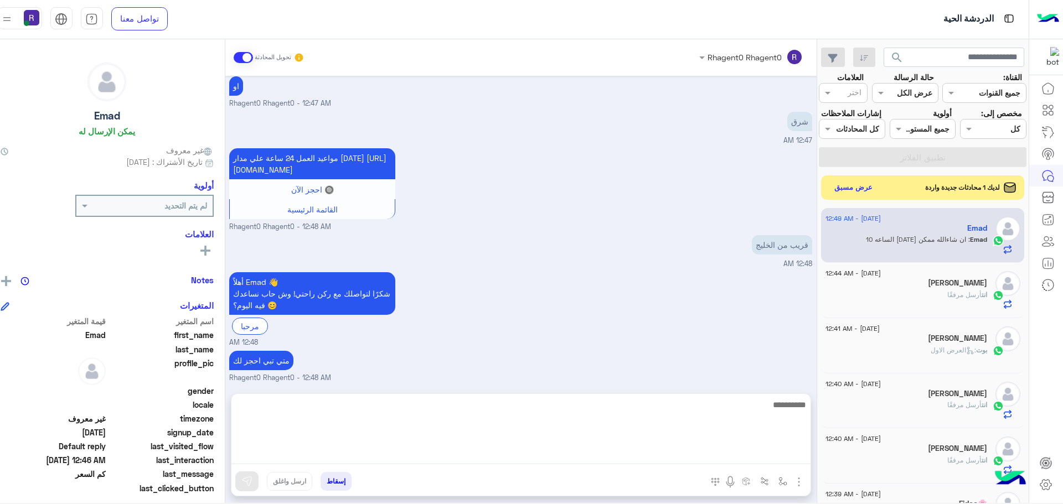
click at [769, 451] on textarea at bounding box center [520, 431] width 579 height 66
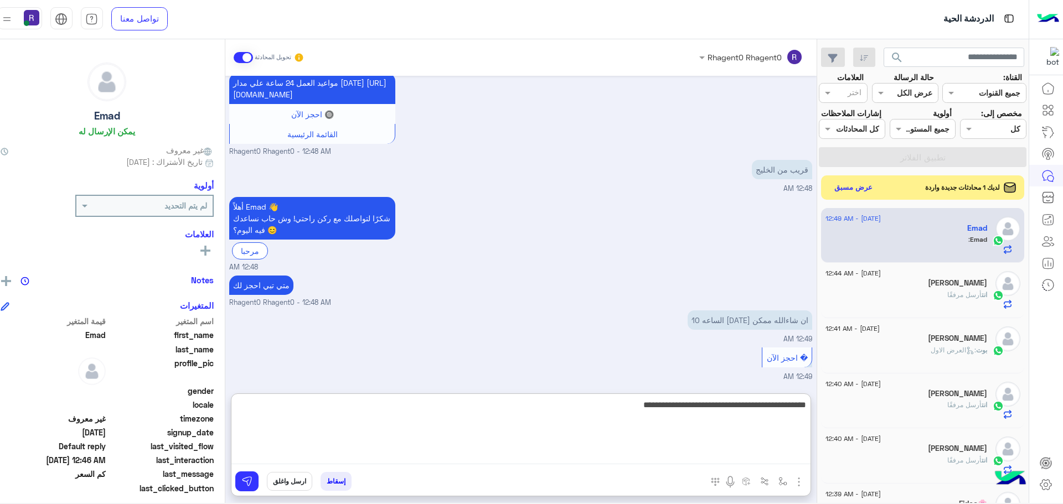
type textarea "**********"
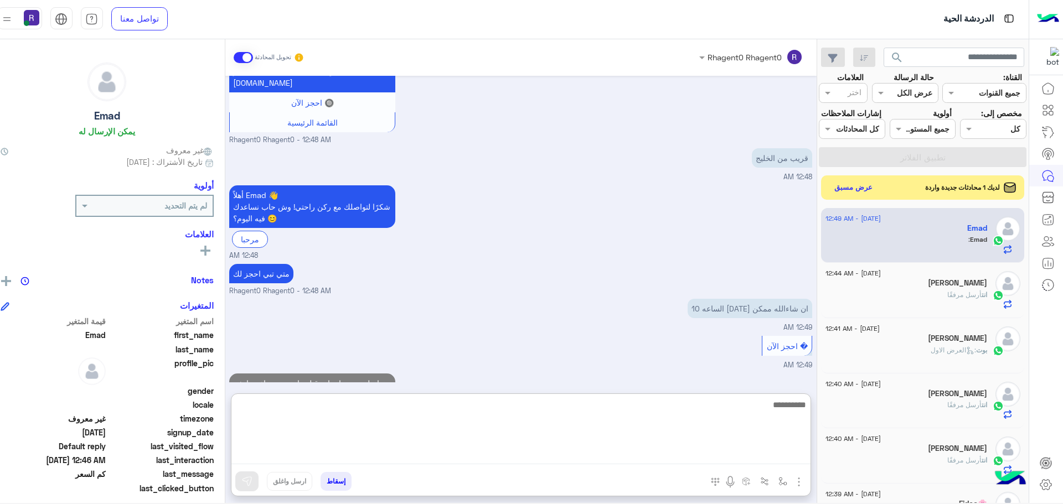
scroll to position [945, 0]
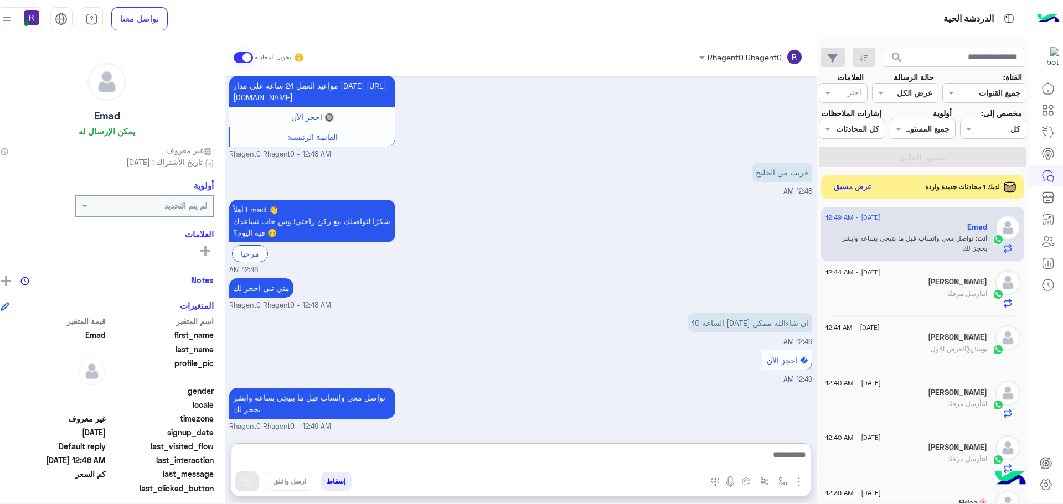
click at [868, 194] on button "عرض مسبق" at bounding box center [852, 186] width 47 height 15
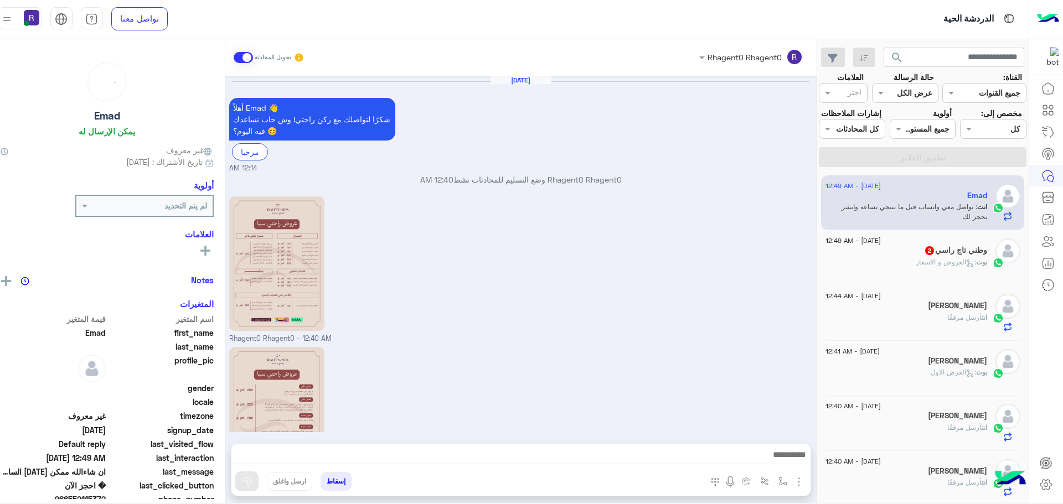
scroll to position [742, 0]
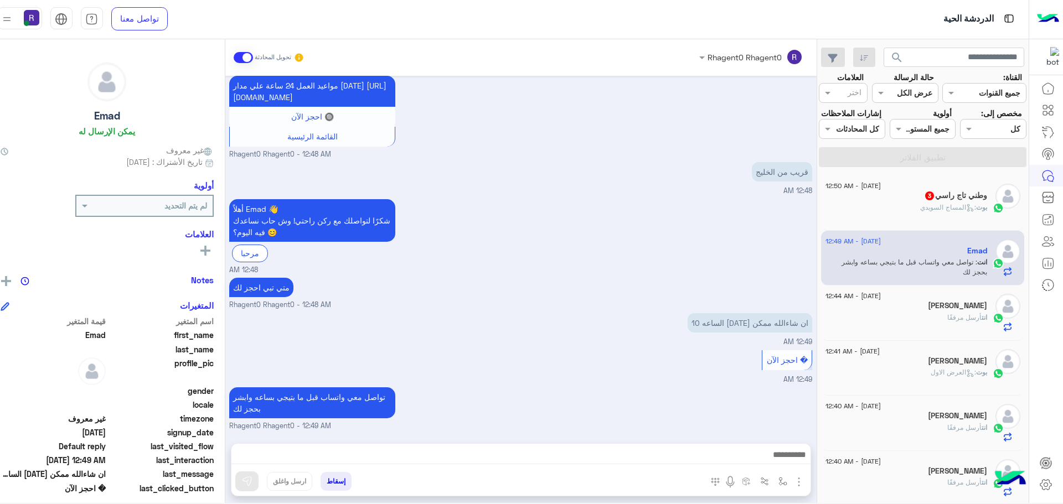
click at [950, 212] on span ": المساج السويدي" at bounding box center [948, 207] width 56 height 8
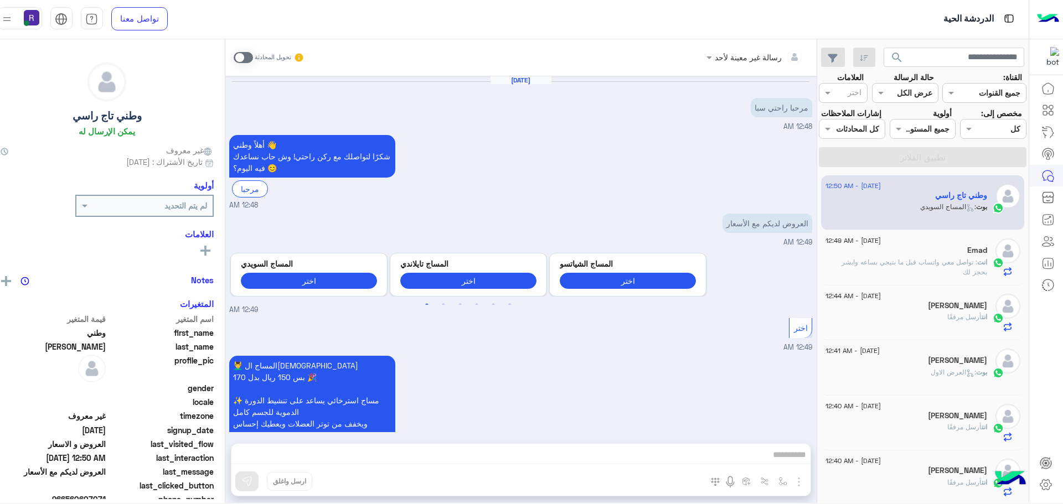
scroll to position [89, 0]
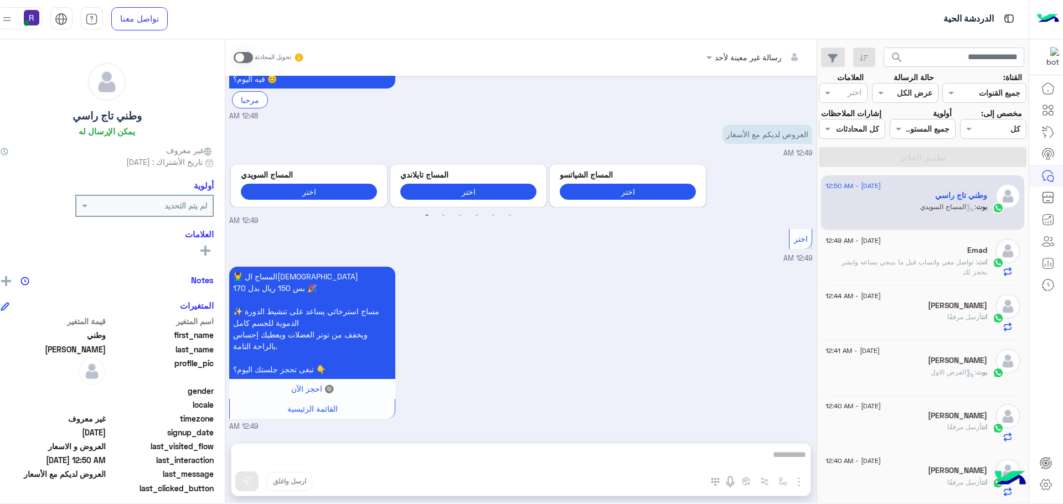
click at [253, 56] on span at bounding box center [243, 57] width 19 height 11
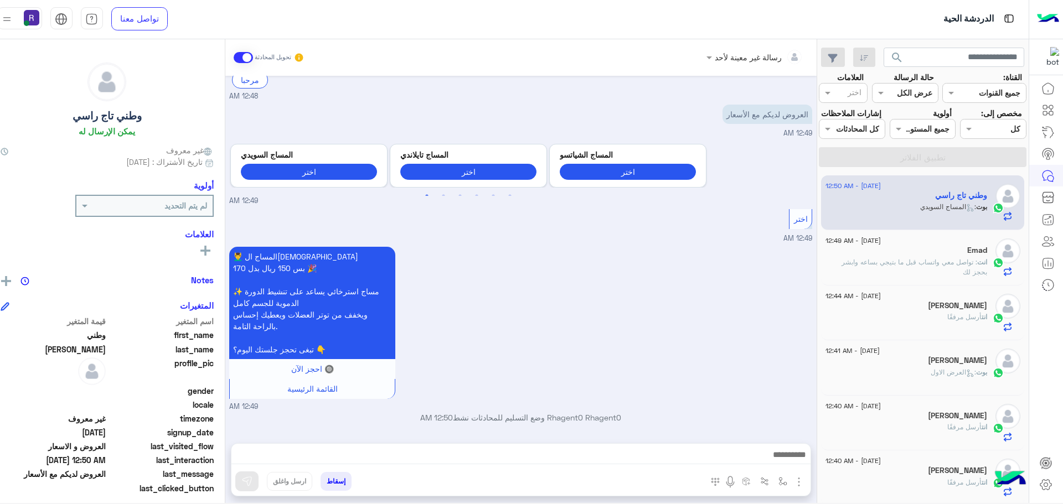
click at [806, 481] on img "button" at bounding box center [798, 482] width 13 height 13
click at [788, 460] on span "الصور" at bounding box center [777, 458] width 20 height 13
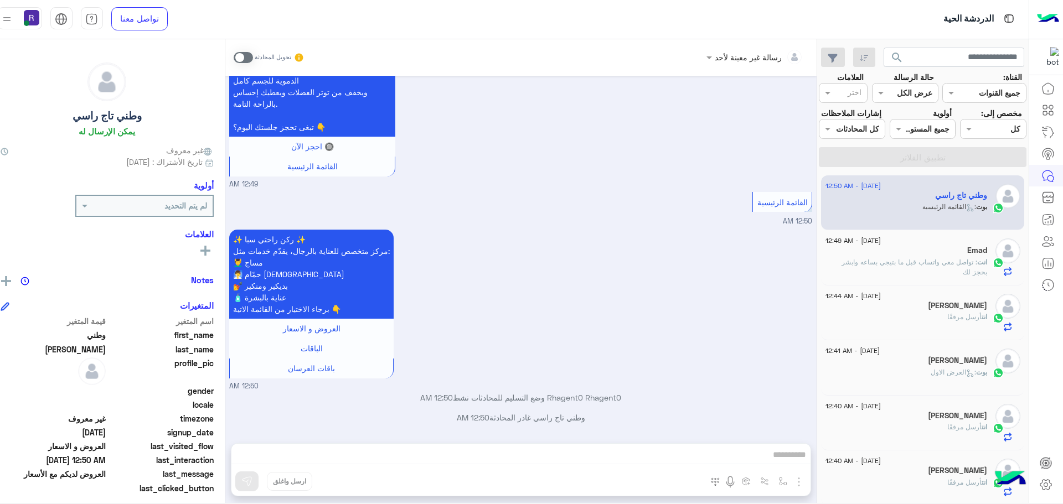
scroll to position [439, 0]
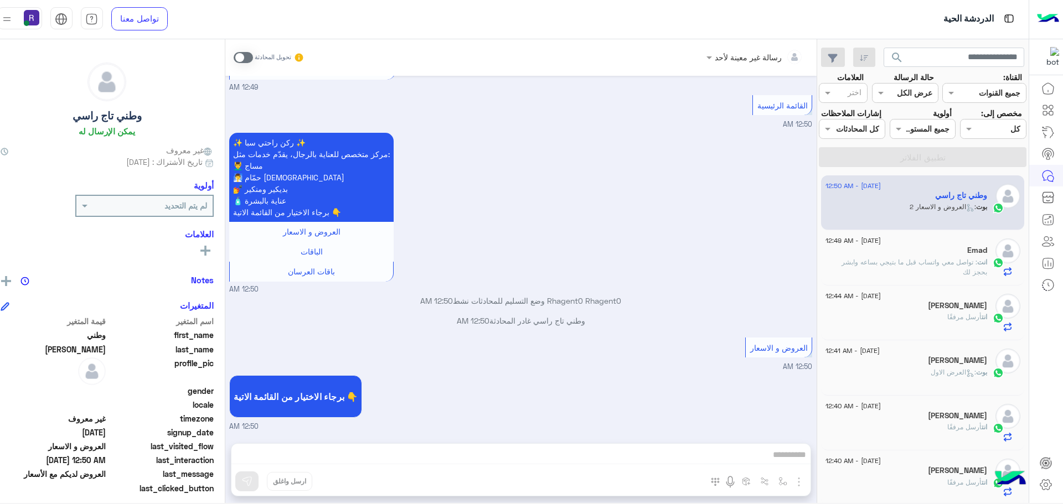
click at [247, 56] on span at bounding box center [243, 57] width 19 height 11
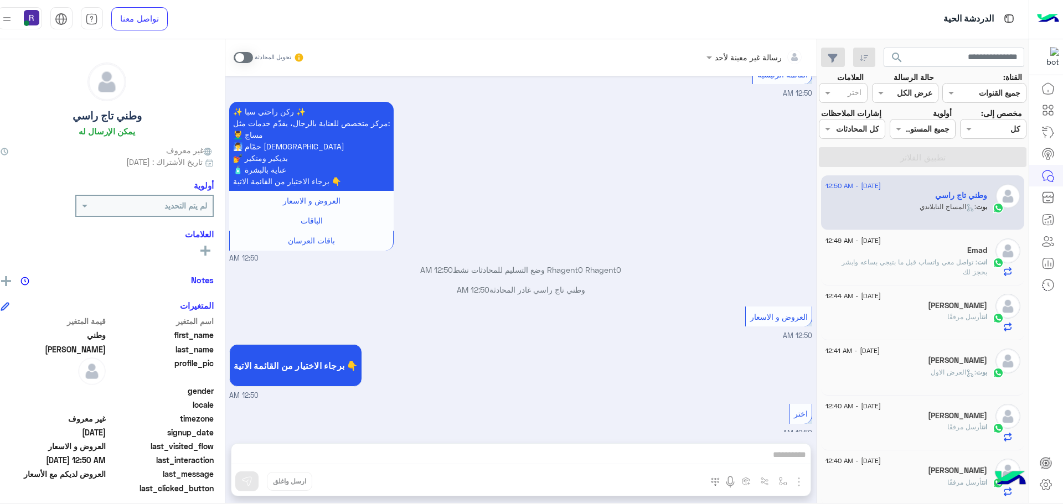
scroll to position [685, 0]
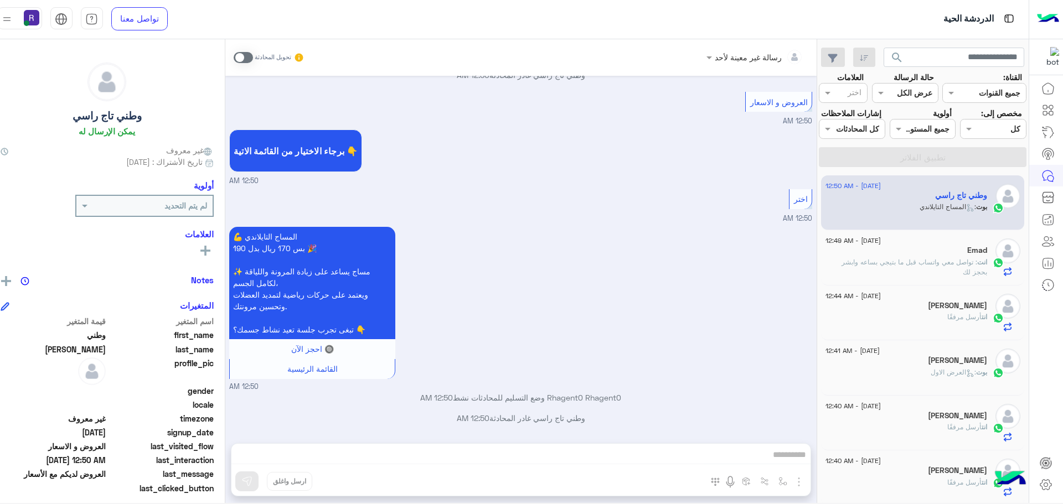
click at [809, 481] on div "رسالة غير معينة لأحد تحويل المحادثة Sep 7, 2025 مرحبا راحتي سبا 12:48 AM أهلاً …" at bounding box center [520, 273] width 591 height 468
click at [251, 52] on span at bounding box center [243, 57] width 19 height 11
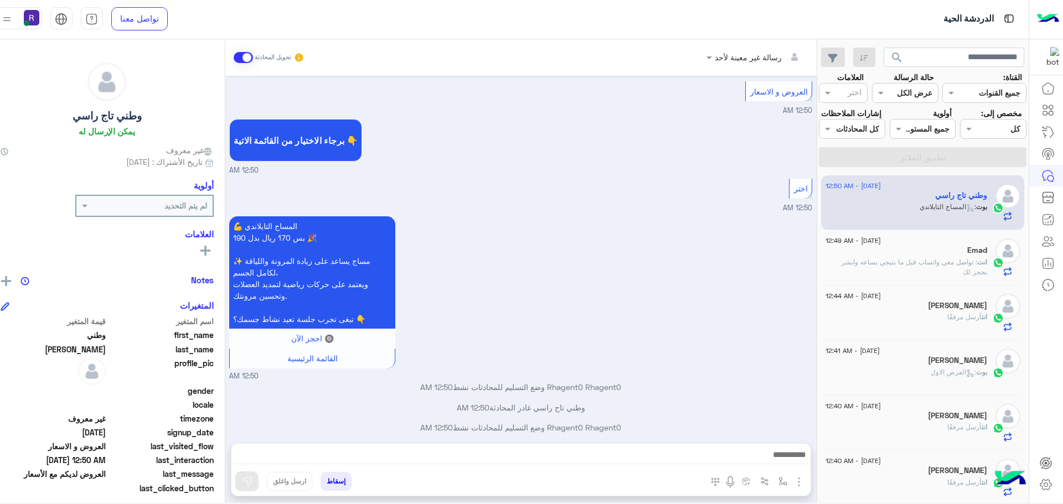
scroll to position [705, 0]
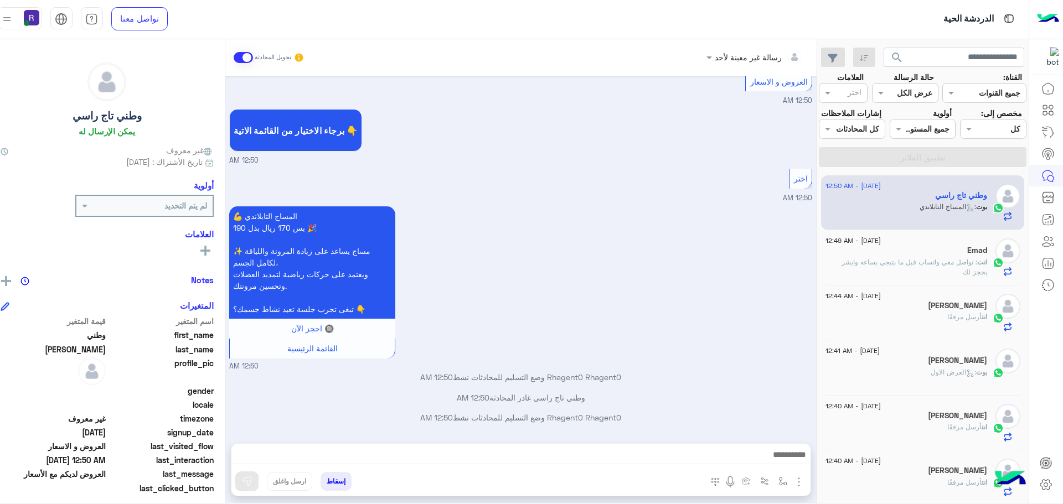
click at [806, 483] on img "button" at bounding box center [798, 482] width 13 height 13
click at [793, 448] on button "الصور" at bounding box center [782, 458] width 47 height 22
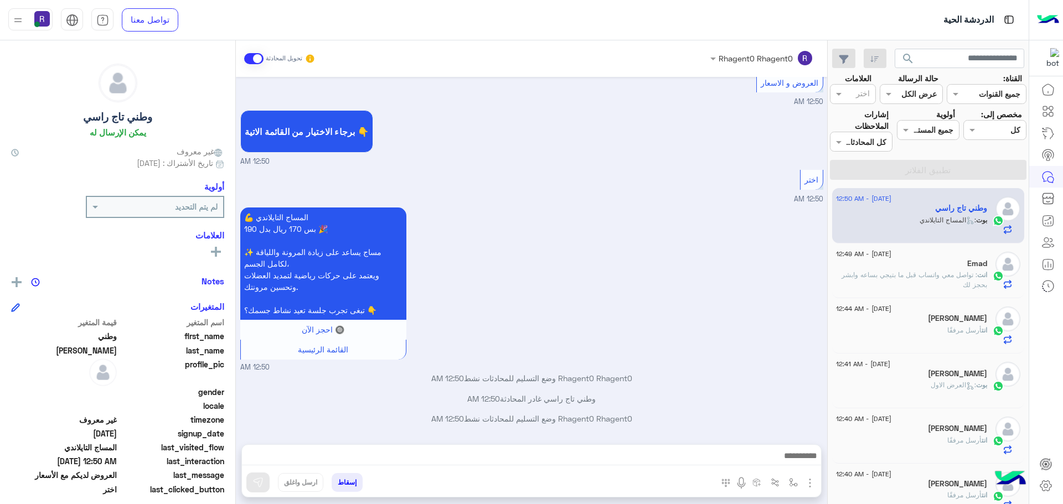
scroll to position [705, 0]
click at [809, 487] on img "button" at bounding box center [809, 483] width 13 height 13
click at [788, 466] on button "الصور" at bounding box center [793, 459] width 47 height 22
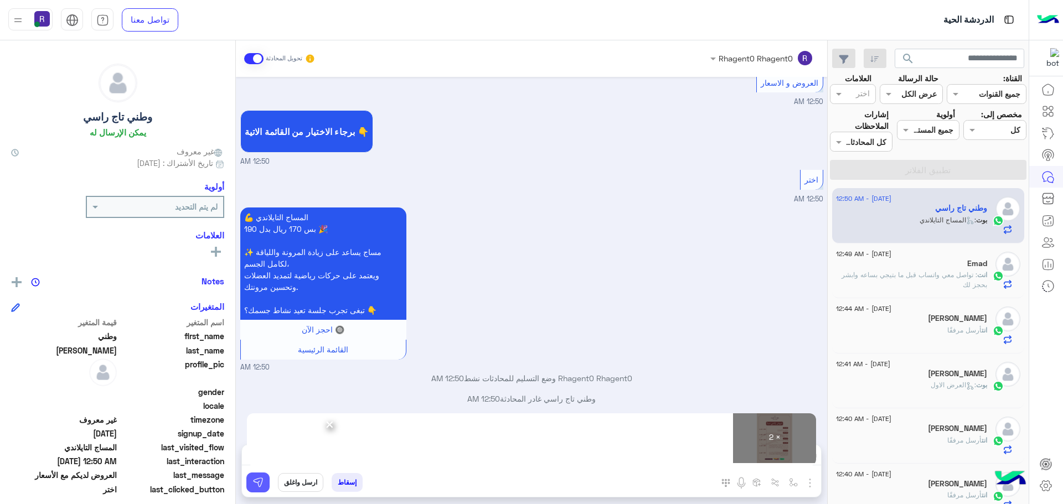
click at [264, 484] on button at bounding box center [257, 483] width 23 height 20
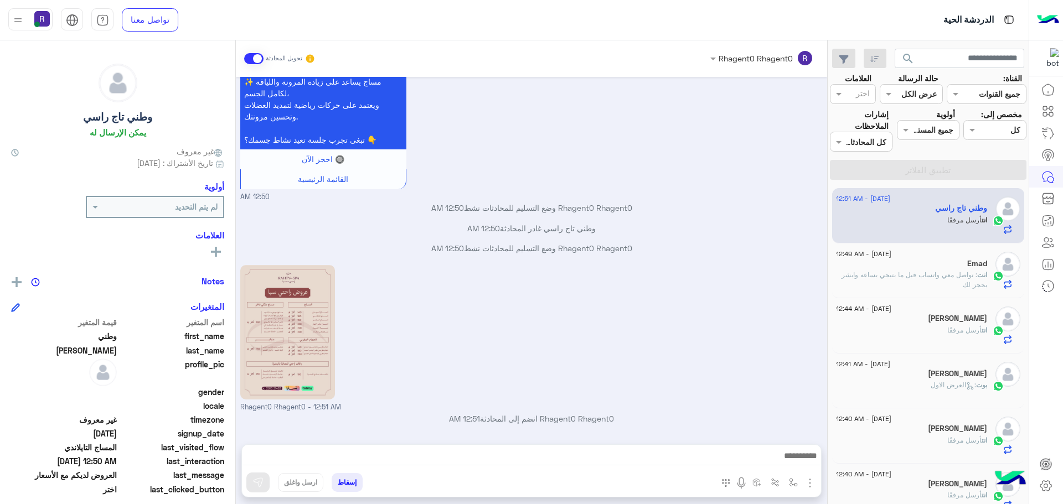
scroll to position [1027, 0]
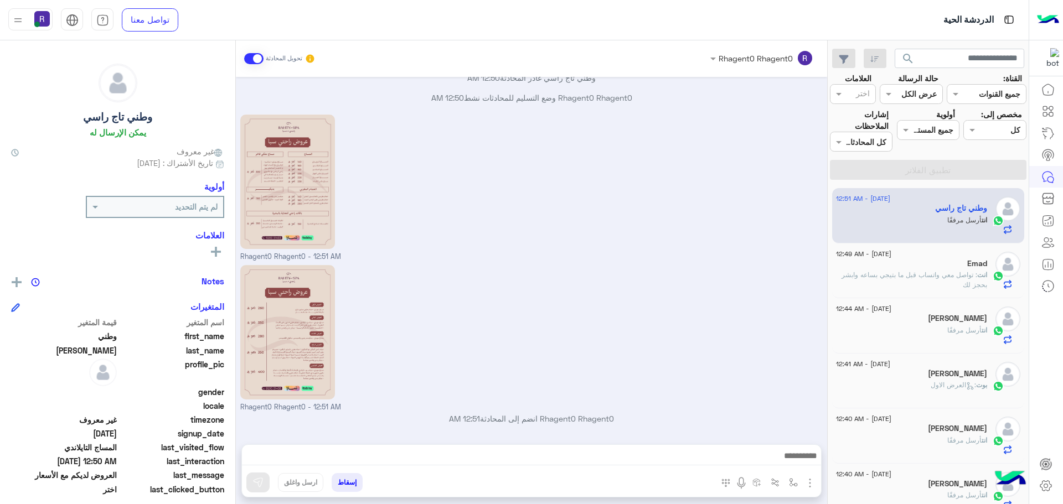
click at [624, 342] on div "Rhagent0 Rhagent0 - 12:51 AM" at bounding box center [531, 337] width 583 height 151
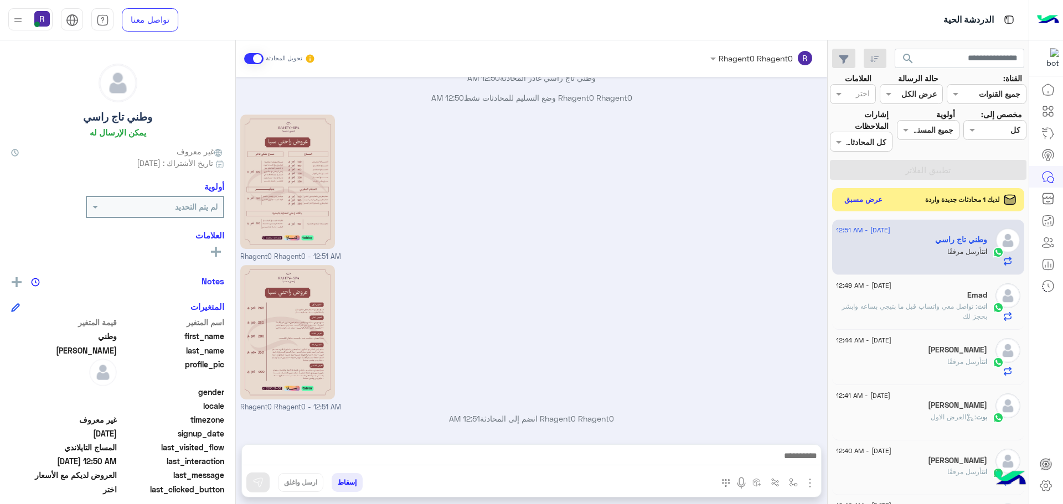
click at [875, 198] on button "عرض مسبق" at bounding box center [863, 200] width 47 height 15
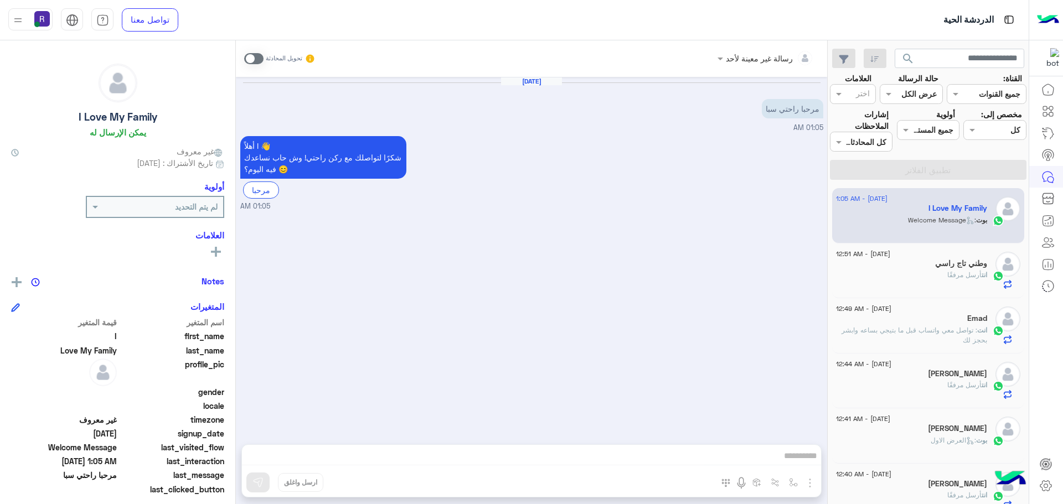
click at [255, 58] on span at bounding box center [253, 58] width 19 height 11
click at [813, 489] on img "button" at bounding box center [809, 483] width 13 height 13
click at [801, 461] on button "الصور" at bounding box center [793, 459] width 47 height 22
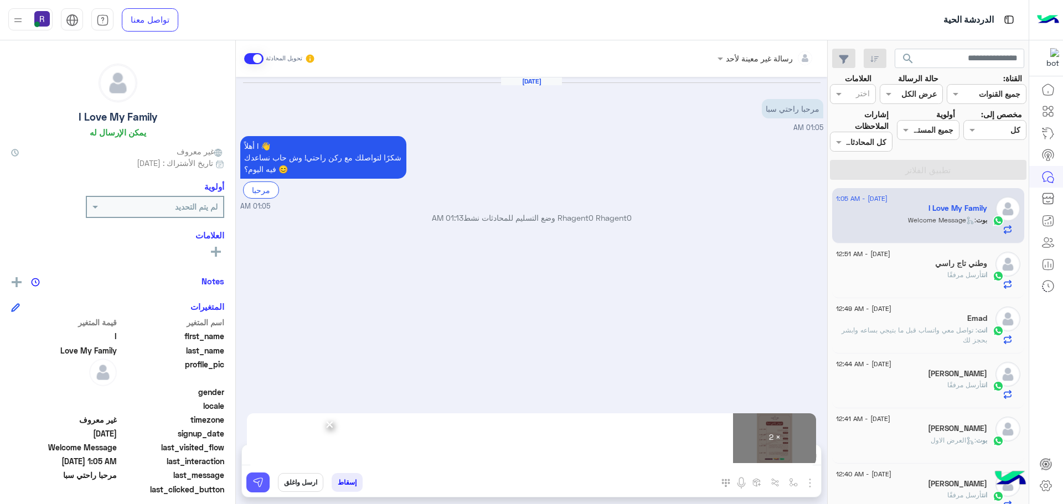
click at [256, 485] on img at bounding box center [257, 482] width 11 height 11
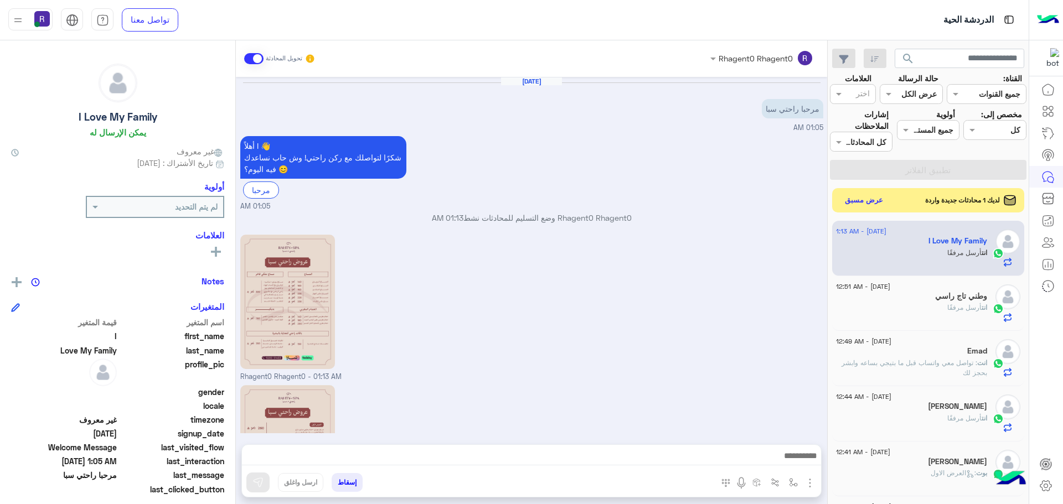
scroll to position [120, 0]
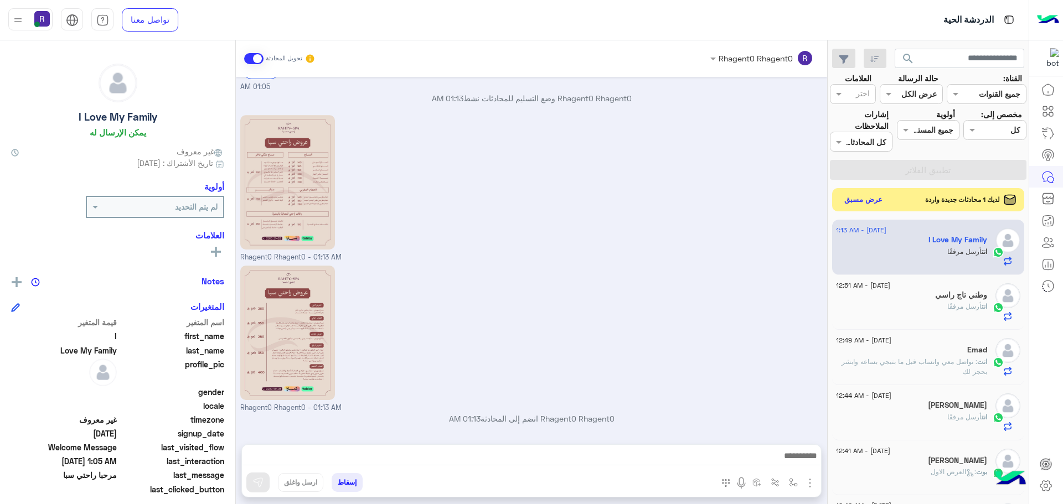
click at [849, 199] on button "عرض مسبق" at bounding box center [863, 200] width 47 height 15
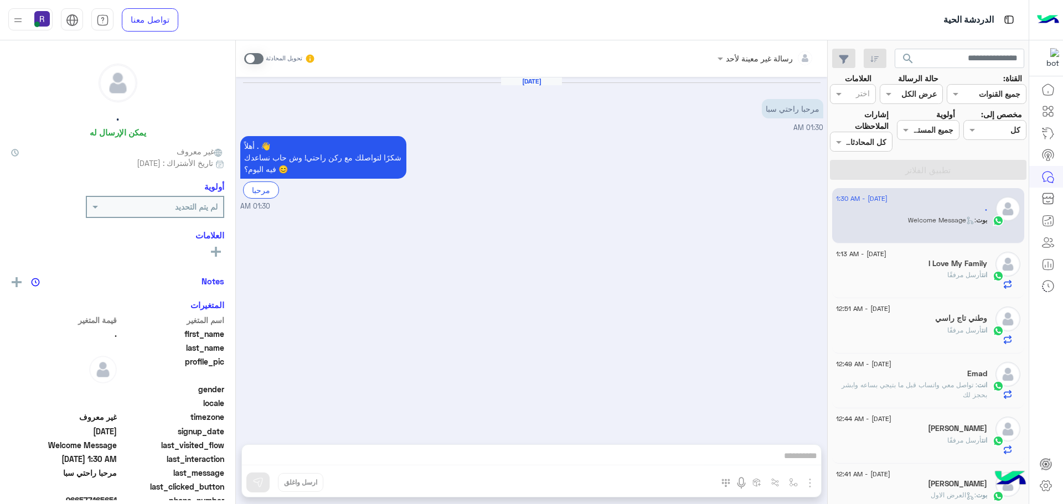
click at [257, 57] on span at bounding box center [253, 58] width 19 height 11
click at [807, 478] on img "button" at bounding box center [809, 483] width 13 height 13
click at [790, 466] on button "الصور" at bounding box center [793, 459] width 47 height 22
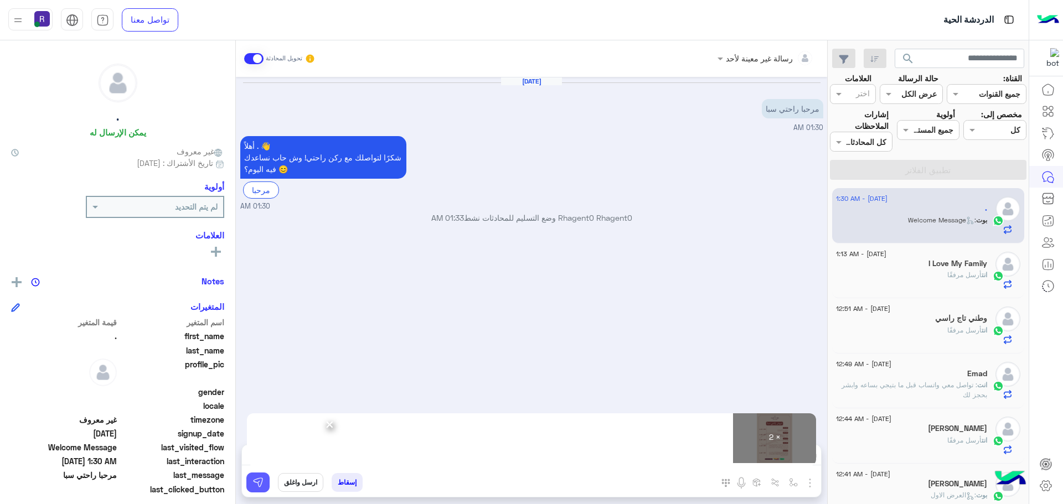
click at [255, 482] on img at bounding box center [257, 482] width 11 height 11
